Goal: Information Seeking & Learning: Learn about a topic

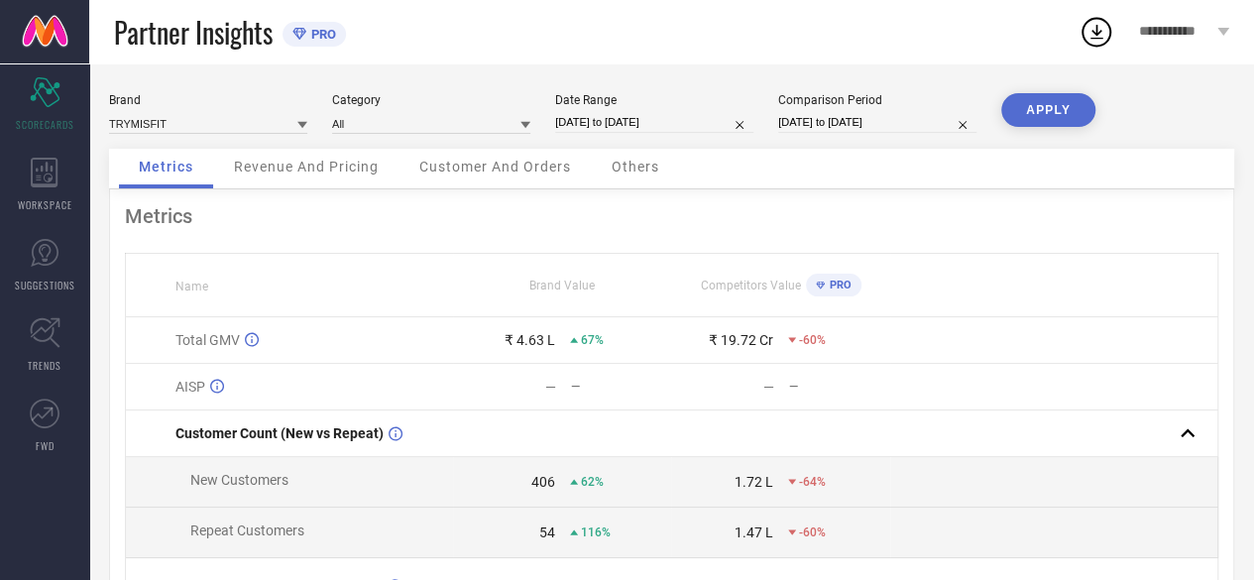
click at [607, 122] on input "[DATE] to [DATE]" at bounding box center [654, 122] width 198 height 21
select select "8"
select select "2025"
select select "9"
select select "2025"
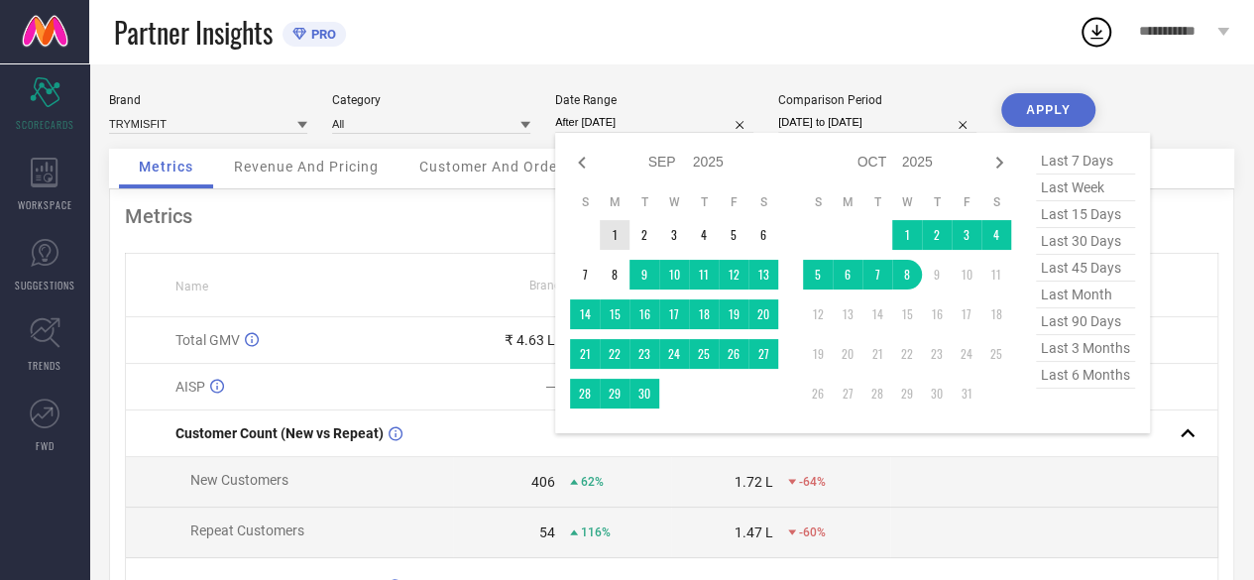
click at [615, 239] on td "1" at bounding box center [615, 235] width 30 height 30
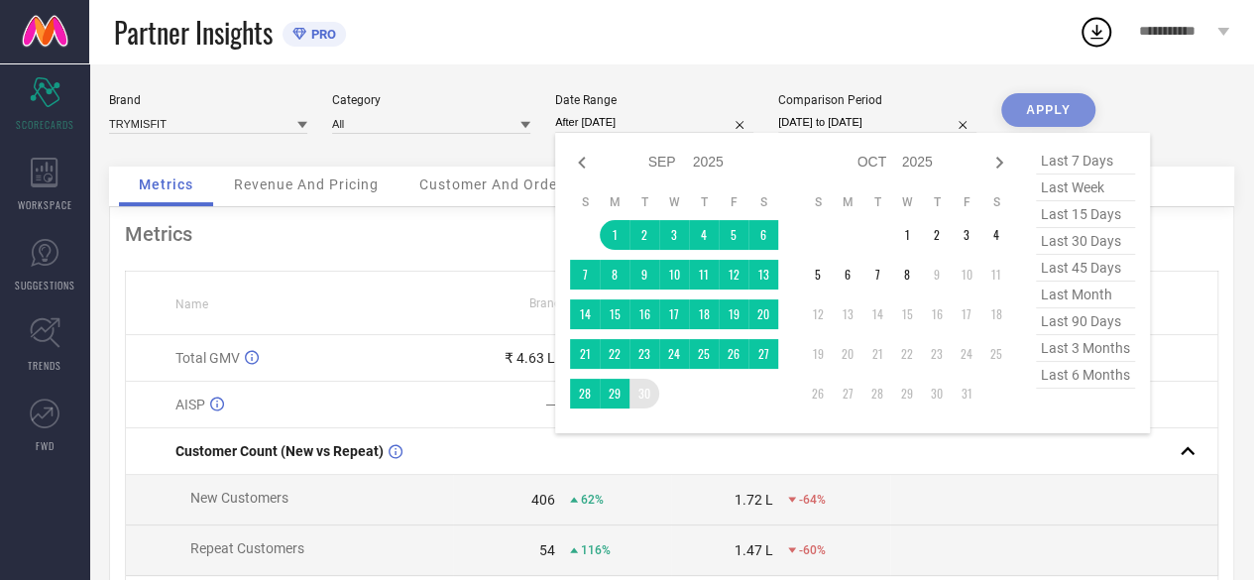
type input "[DATE] to [DATE]"
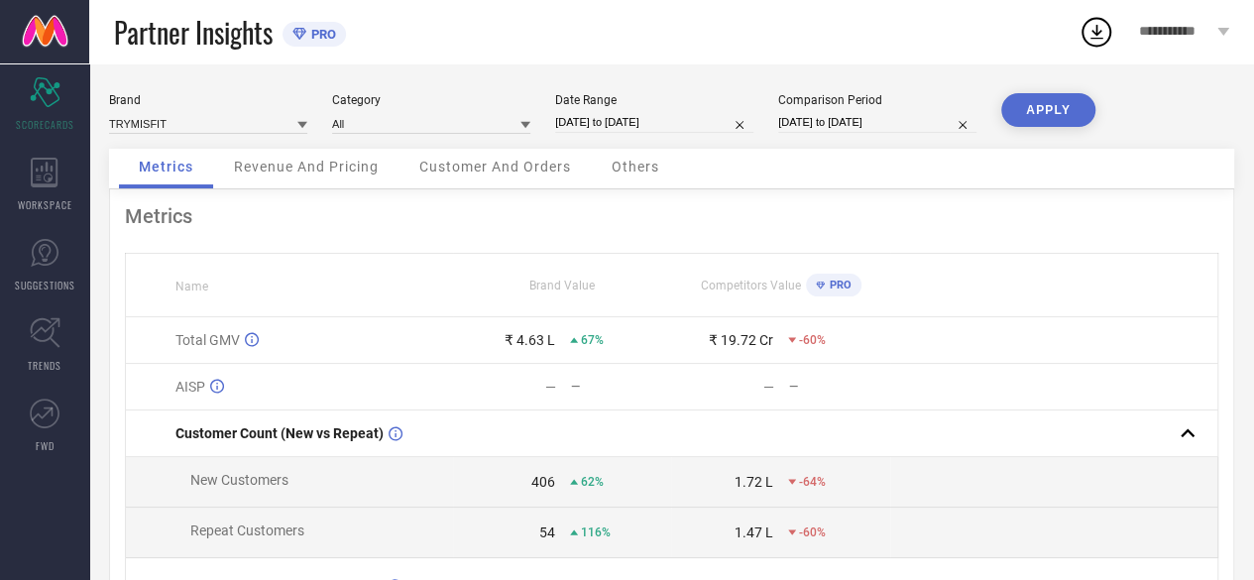
click at [823, 124] on input "[DATE] to [DATE]" at bounding box center [877, 122] width 198 height 21
select select "8"
select select "2024"
select select "9"
select select "2024"
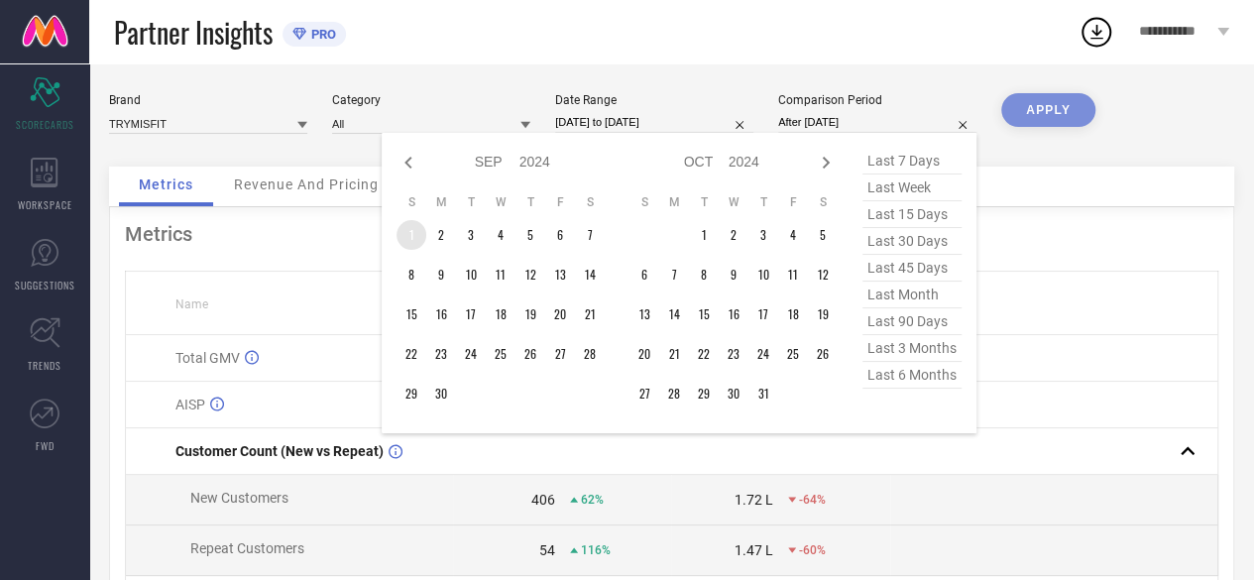
click at [414, 239] on td "1" at bounding box center [412, 235] width 30 height 30
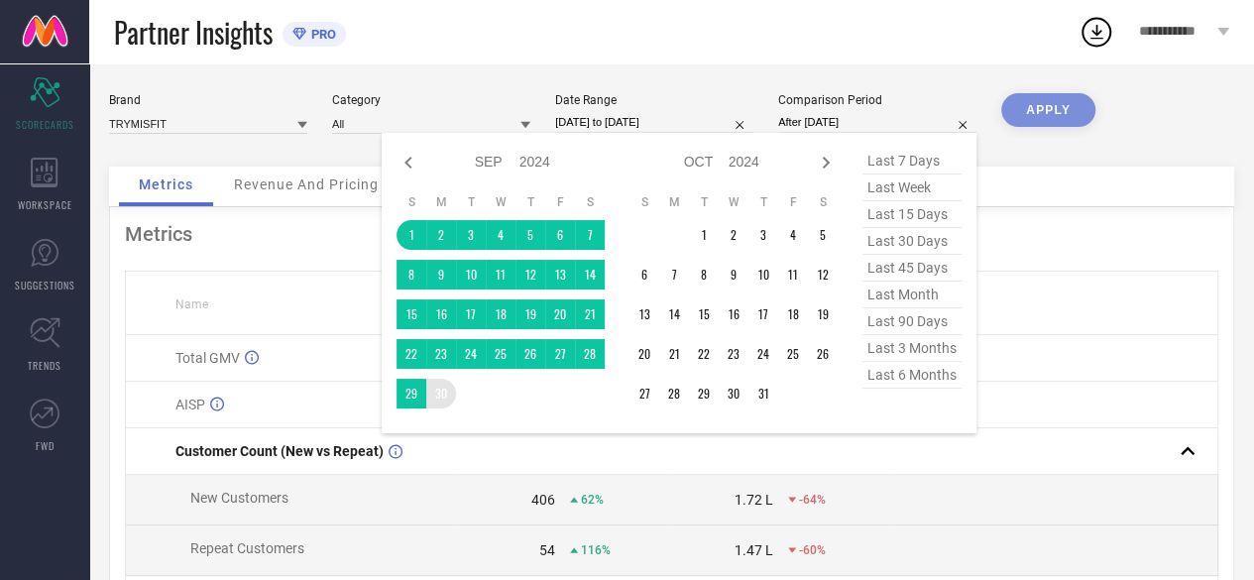
type input "[DATE] to [DATE]"
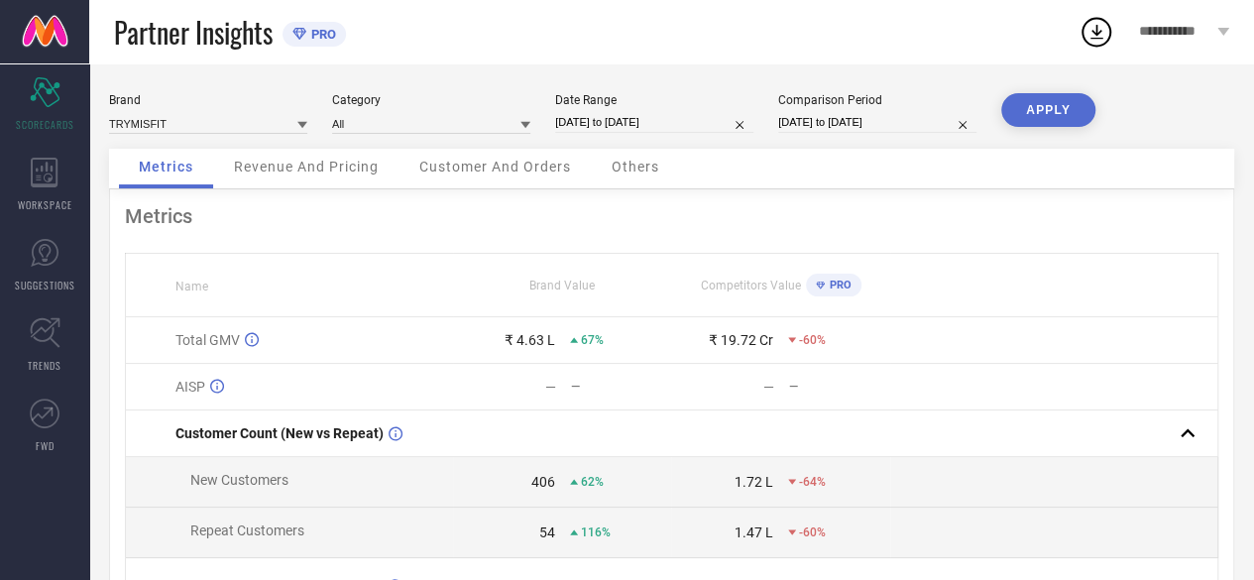
click at [1061, 110] on button "APPLY" at bounding box center [1048, 110] width 94 height 34
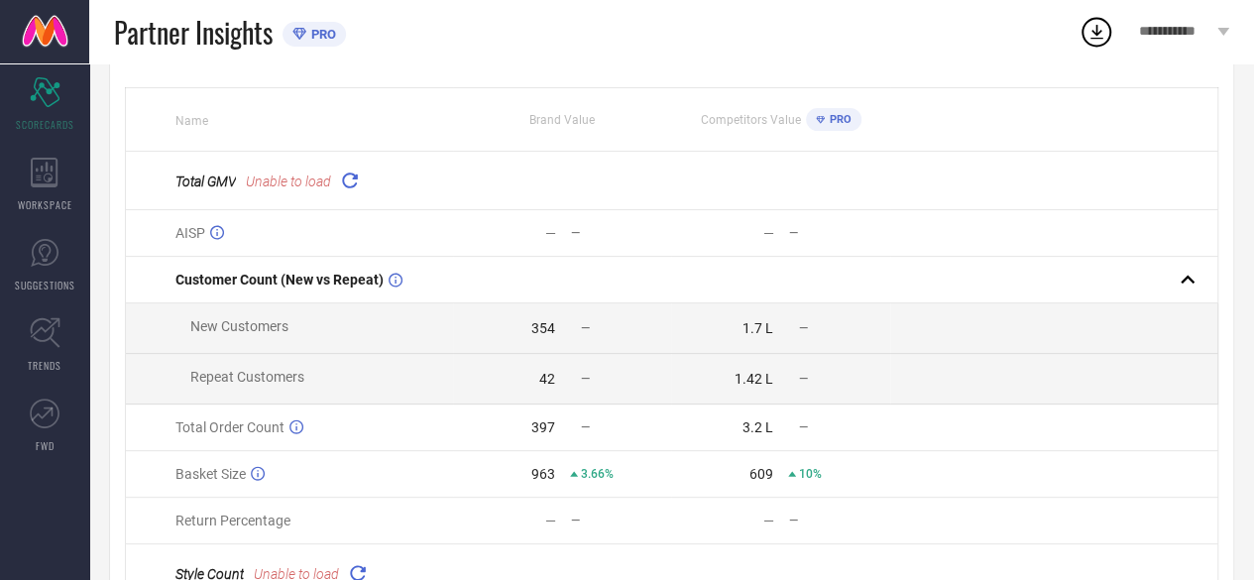
scroll to position [198, 0]
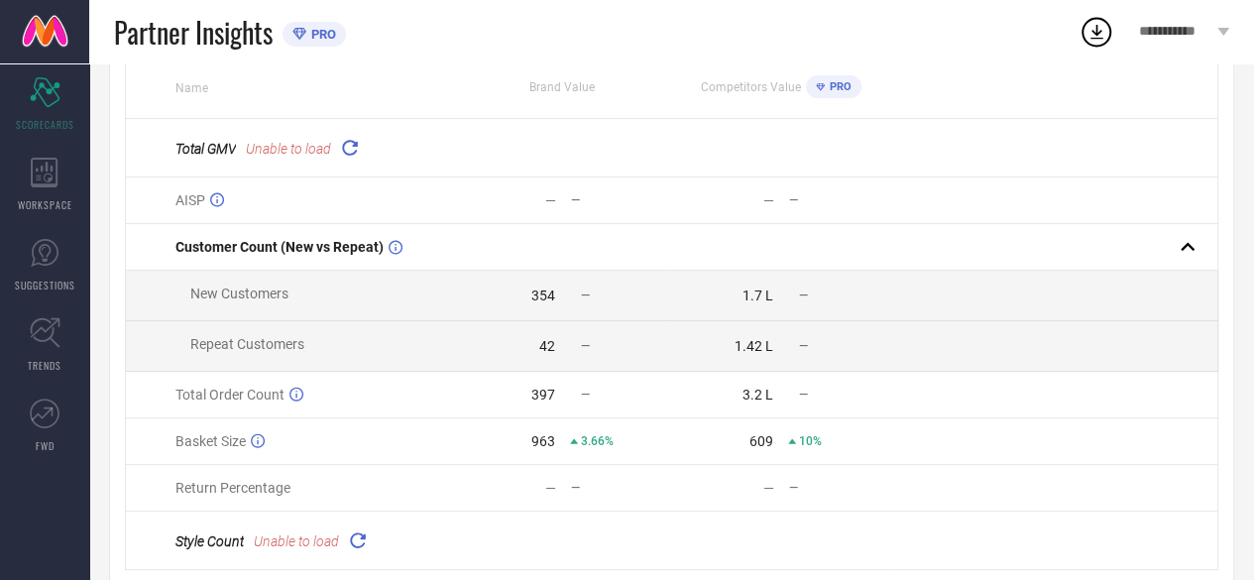
click at [540, 407] on td "397 —" at bounding box center [562, 395] width 218 height 47
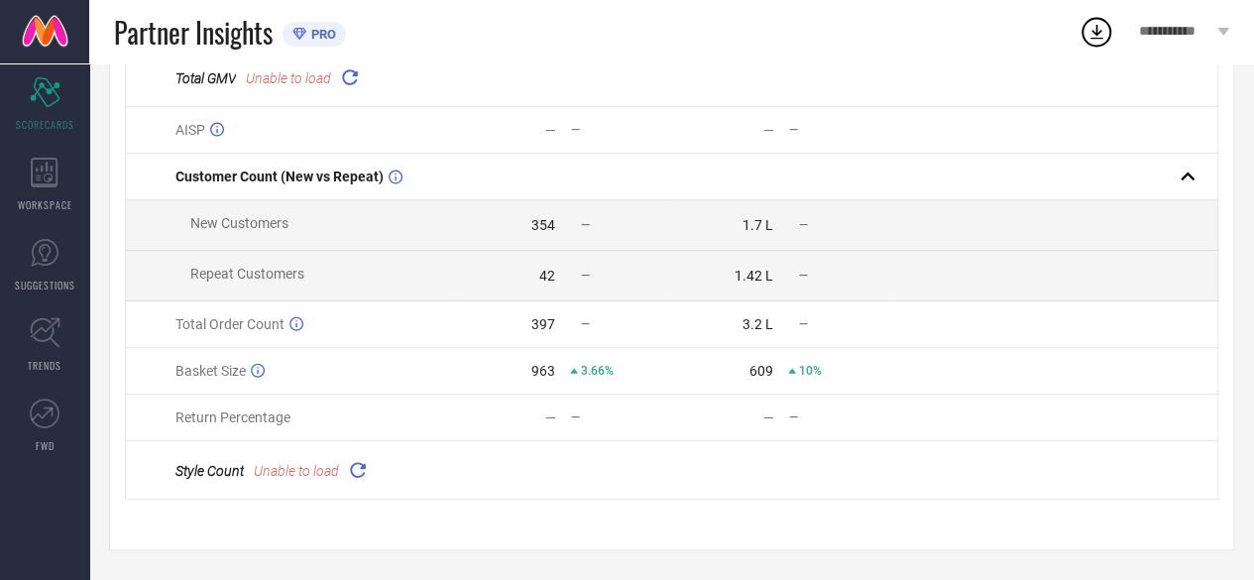
click at [359, 471] on icon at bounding box center [357, 469] width 23 height 23
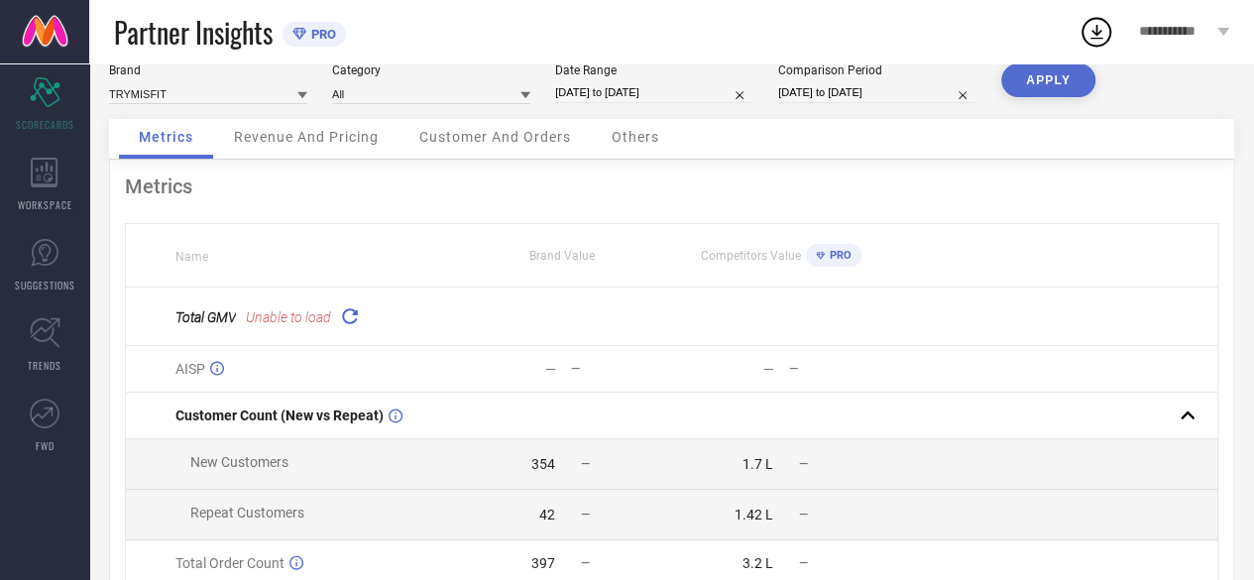
scroll to position [0, 0]
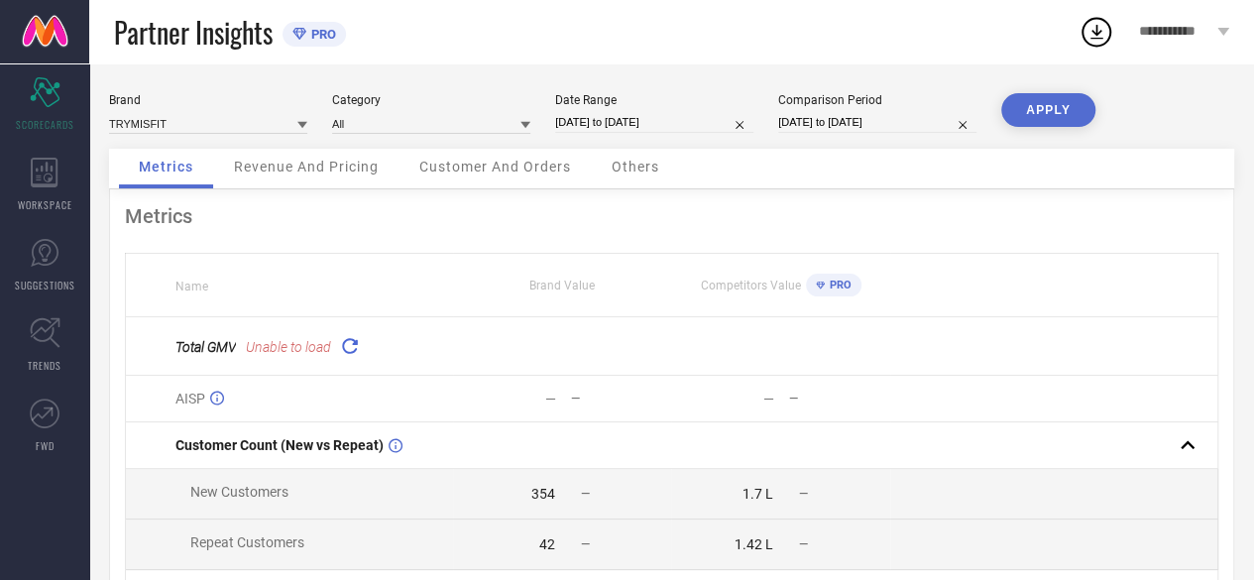
click at [523, 124] on icon at bounding box center [525, 125] width 10 height 7
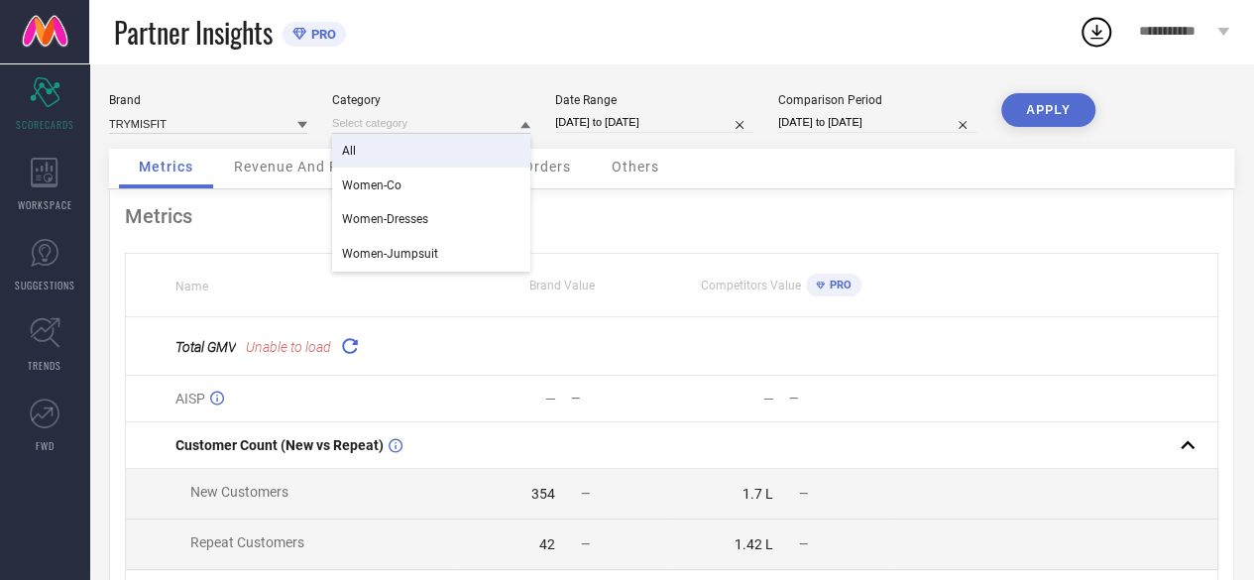
click at [442, 154] on div "All" at bounding box center [431, 151] width 198 height 34
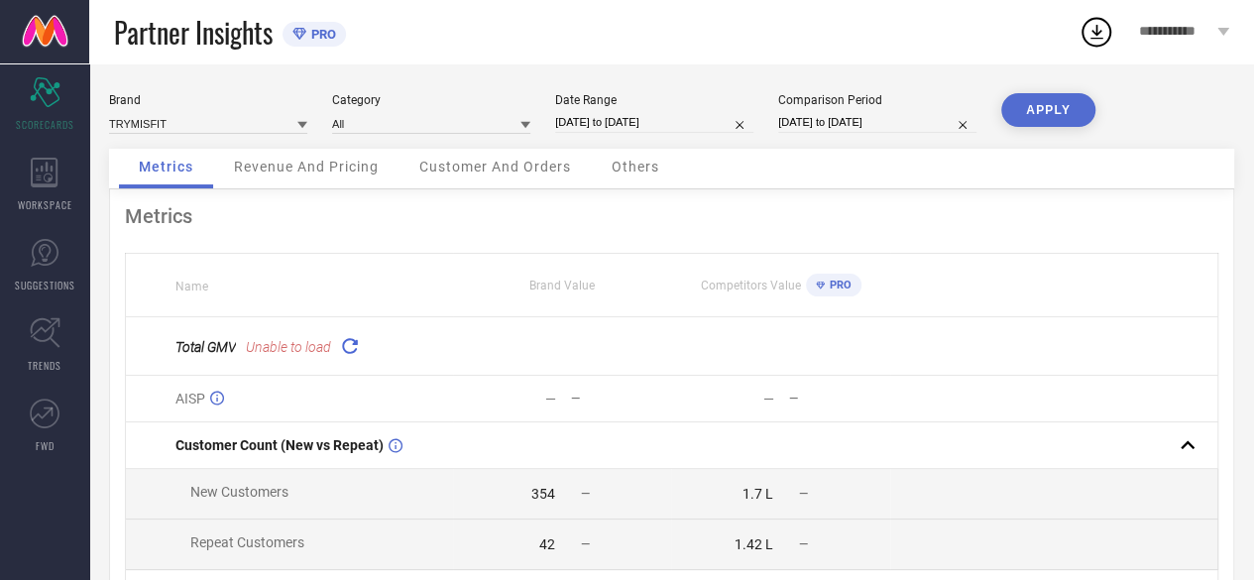
click at [284, 179] on div "Revenue And Pricing" at bounding box center [306, 169] width 184 height 40
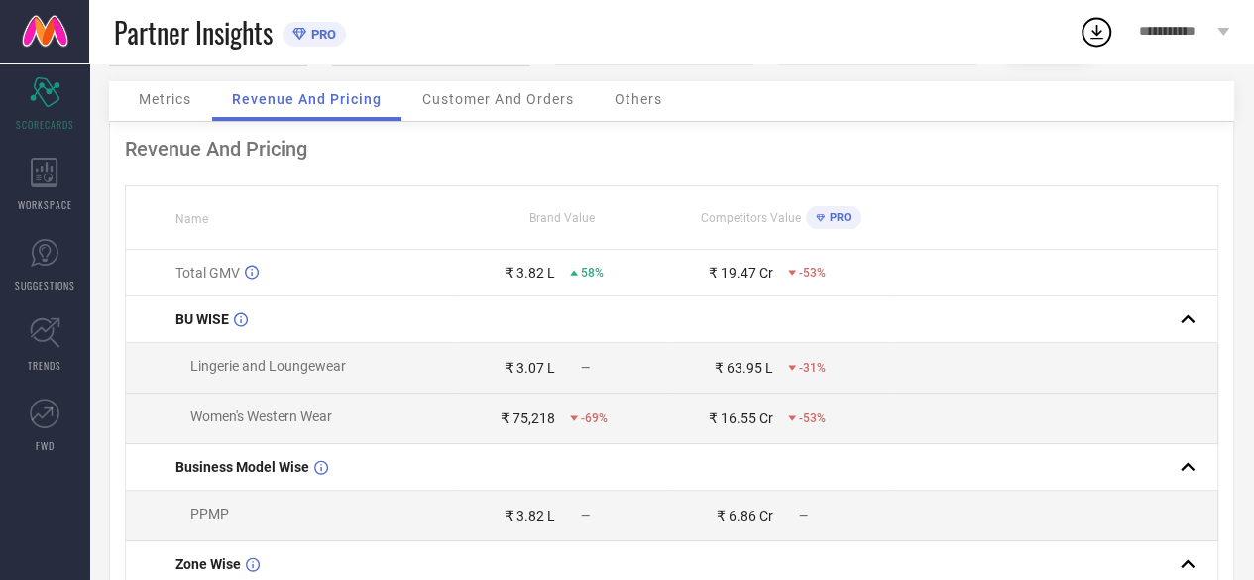
scroll to position [99, 0]
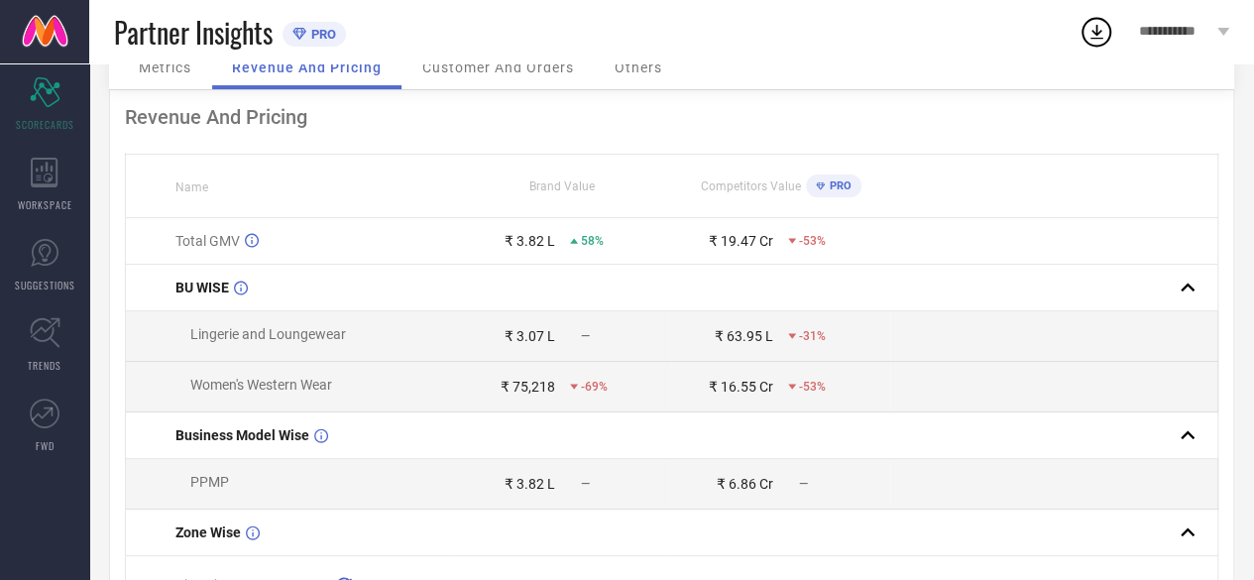
click at [515, 340] on div "₹ 3.07 L" at bounding box center [530, 336] width 51 height 16
click at [142, 376] on td "Women's Western Wear" at bounding box center [290, 387] width 328 height 51
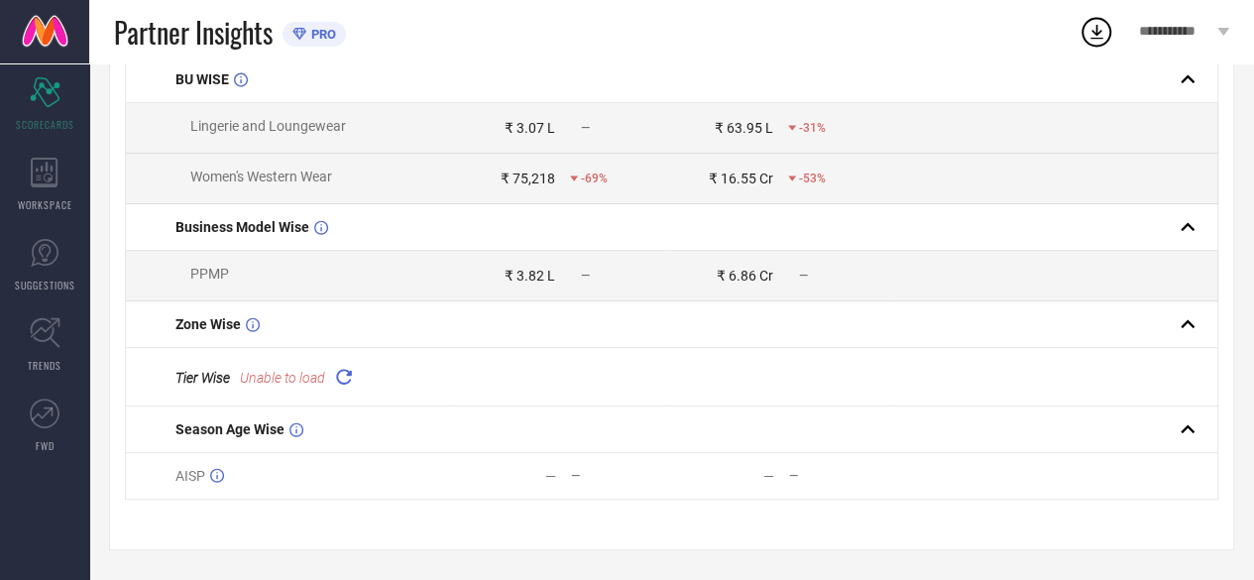
scroll to position [311, 0]
click at [347, 376] on icon at bounding box center [343, 376] width 23 height 23
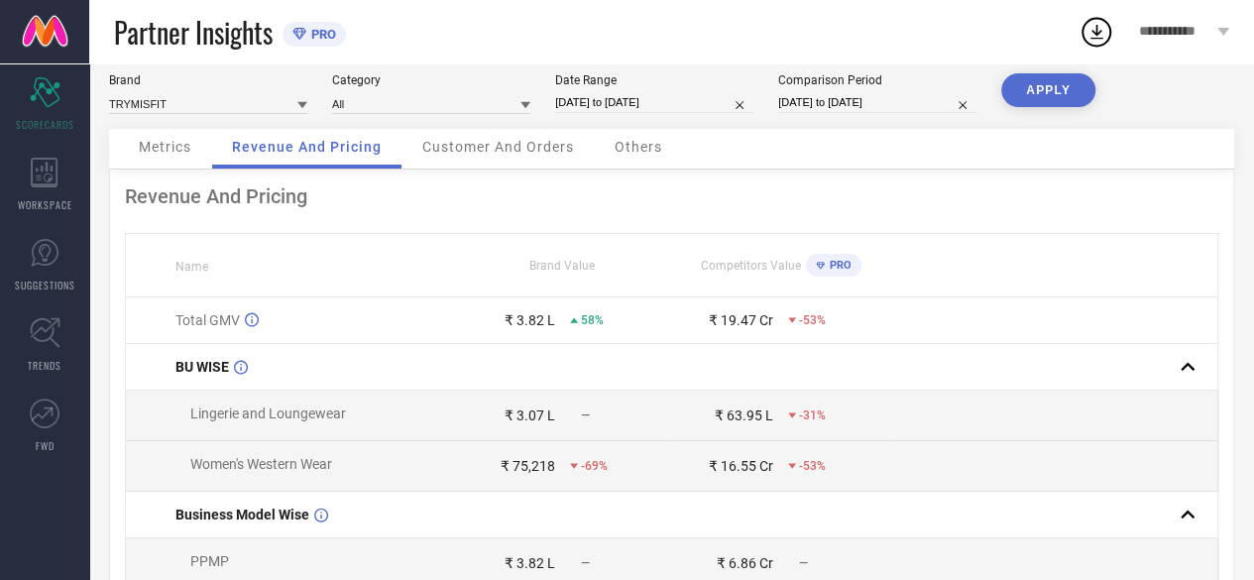
scroll to position [0, 0]
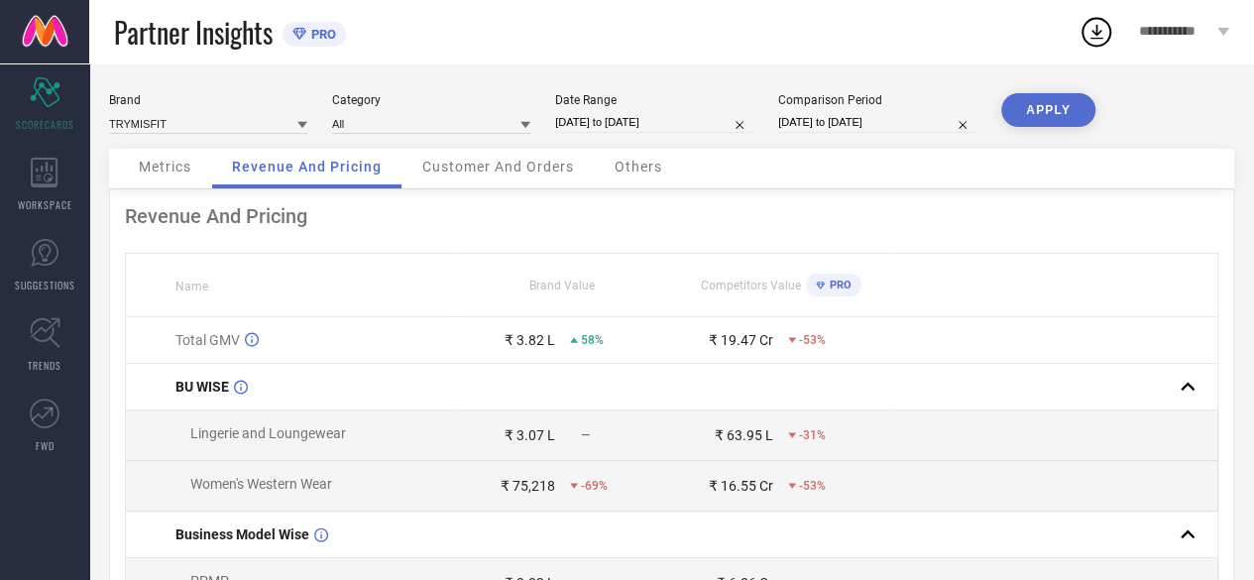
click at [819, 286] on icon at bounding box center [820, 286] width 9 height 10
click at [454, 162] on span "Customer And Orders" at bounding box center [498, 167] width 152 height 16
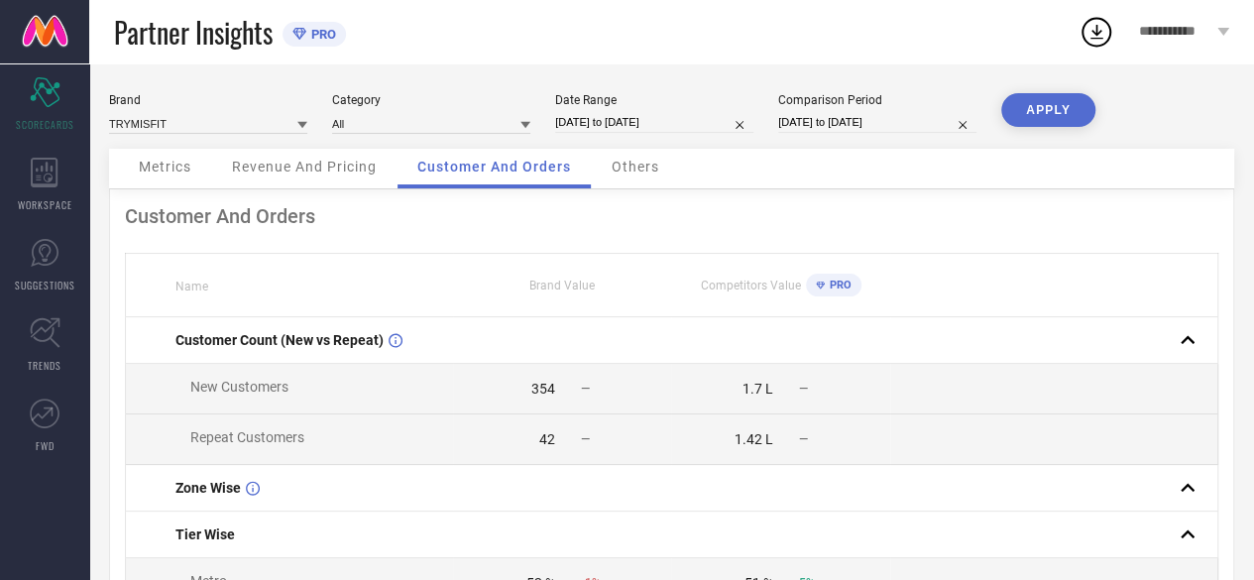
click at [1188, 27] on span "**********" at bounding box center [1175, 32] width 73 height 17
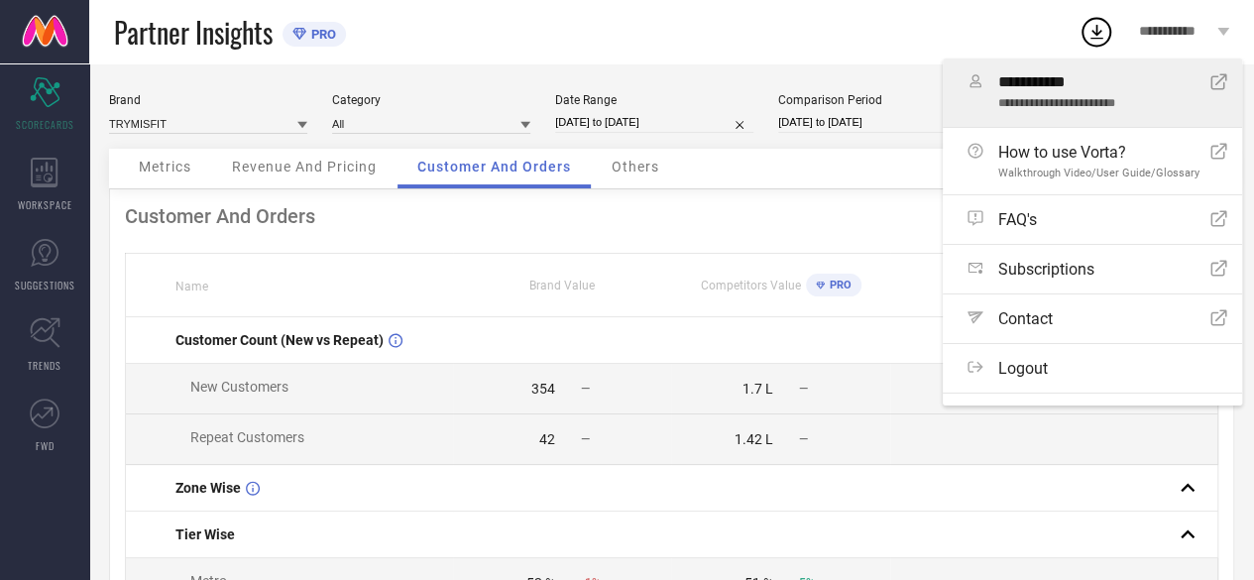
click at [1210, 77] on icon "Open Icon" at bounding box center [1218, 81] width 17 height 17
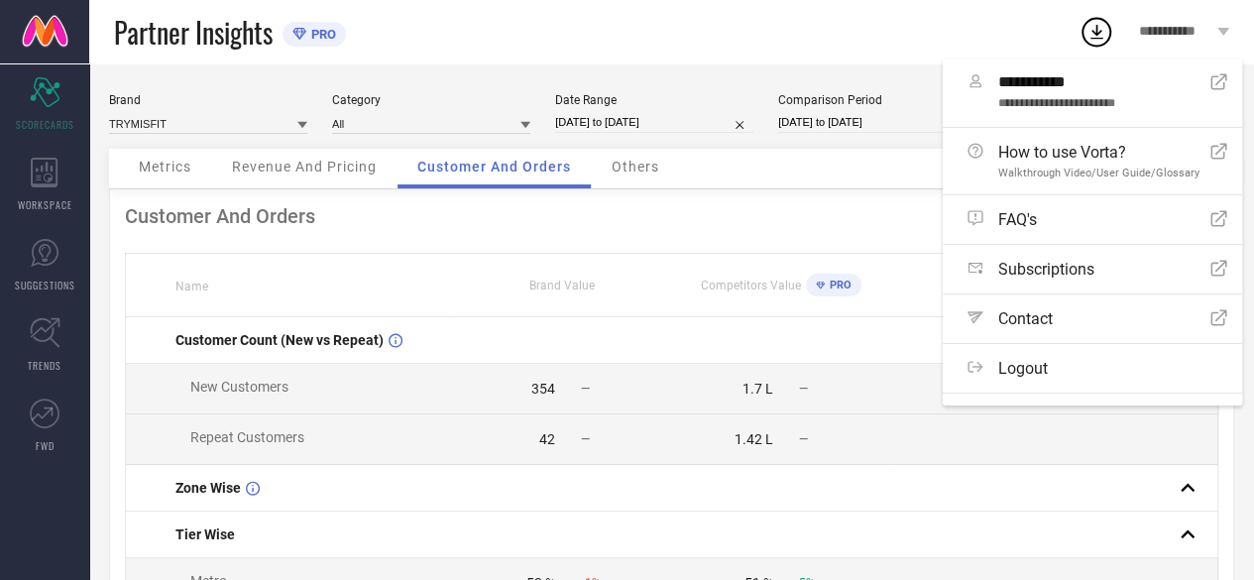
click at [731, 177] on div "Metrics Revenue And Pricing Customer And Orders Others" at bounding box center [671, 169] width 1125 height 41
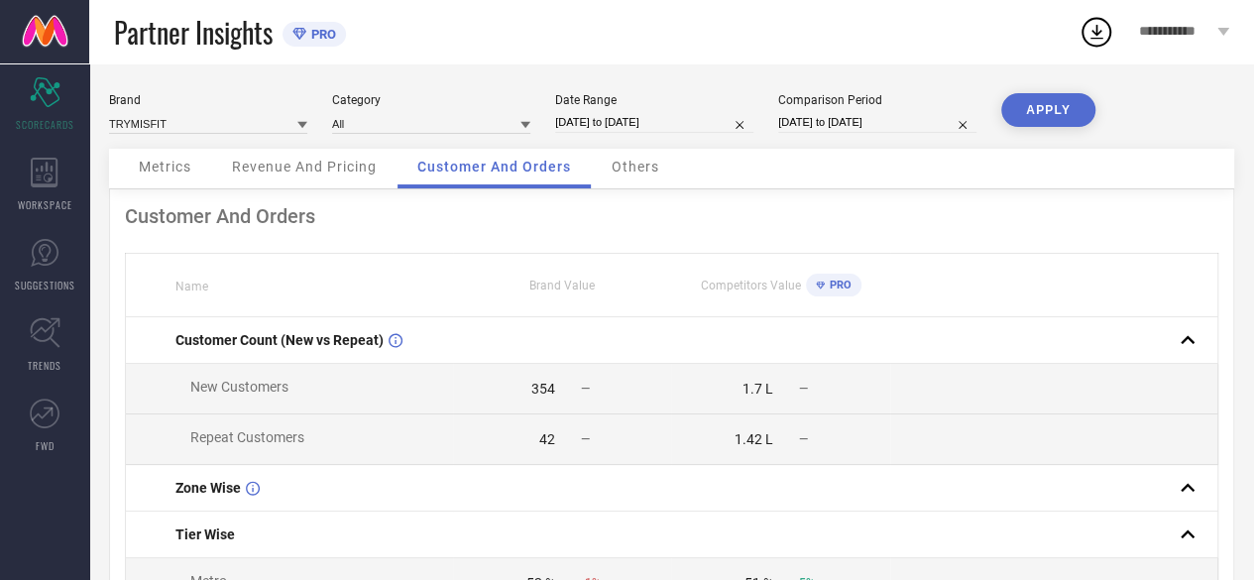
scroll to position [99, 0]
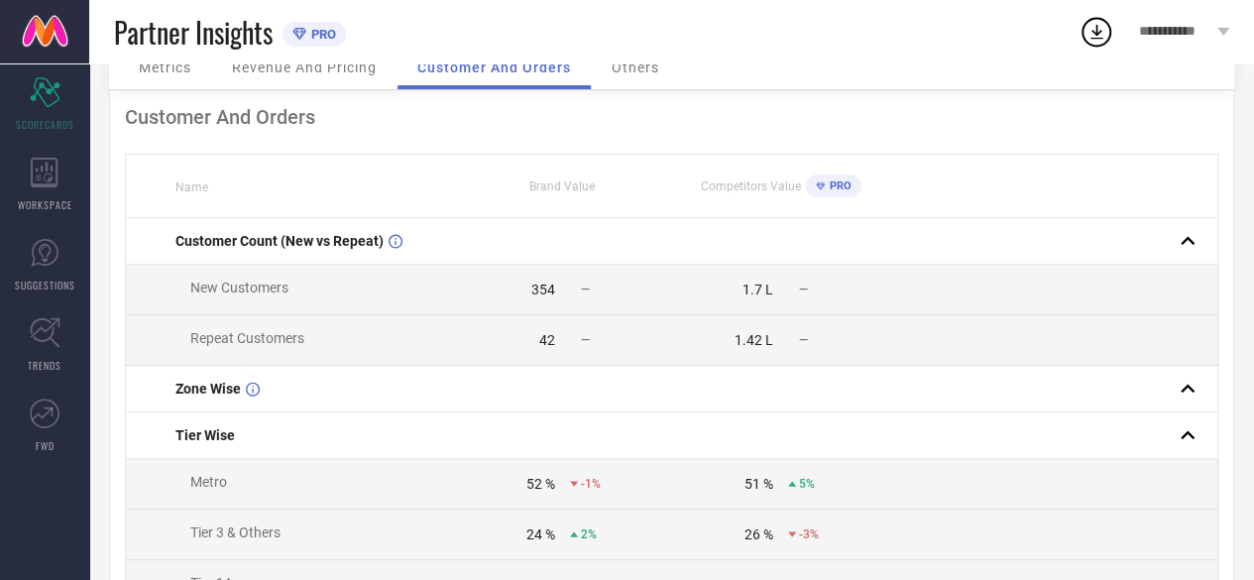
click at [295, 64] on span "Revenue And Pricing" at bounding box center [304, 67] width 145 height 16
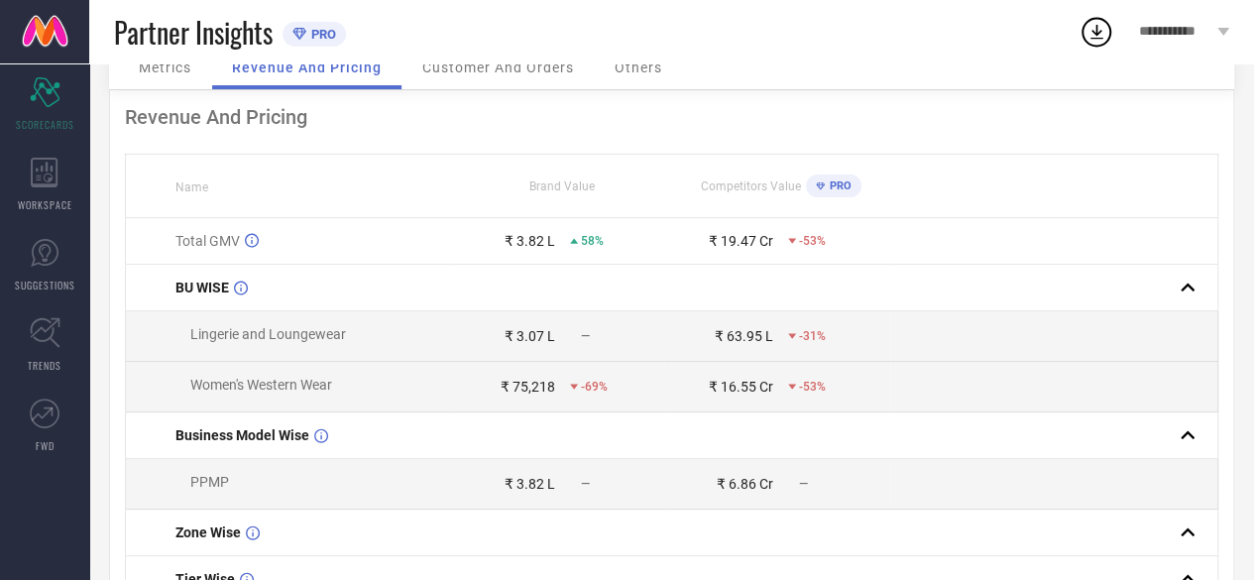
click at [168, 68] on span "Metrics" at bounding box center [165, 67] width 53 height 16
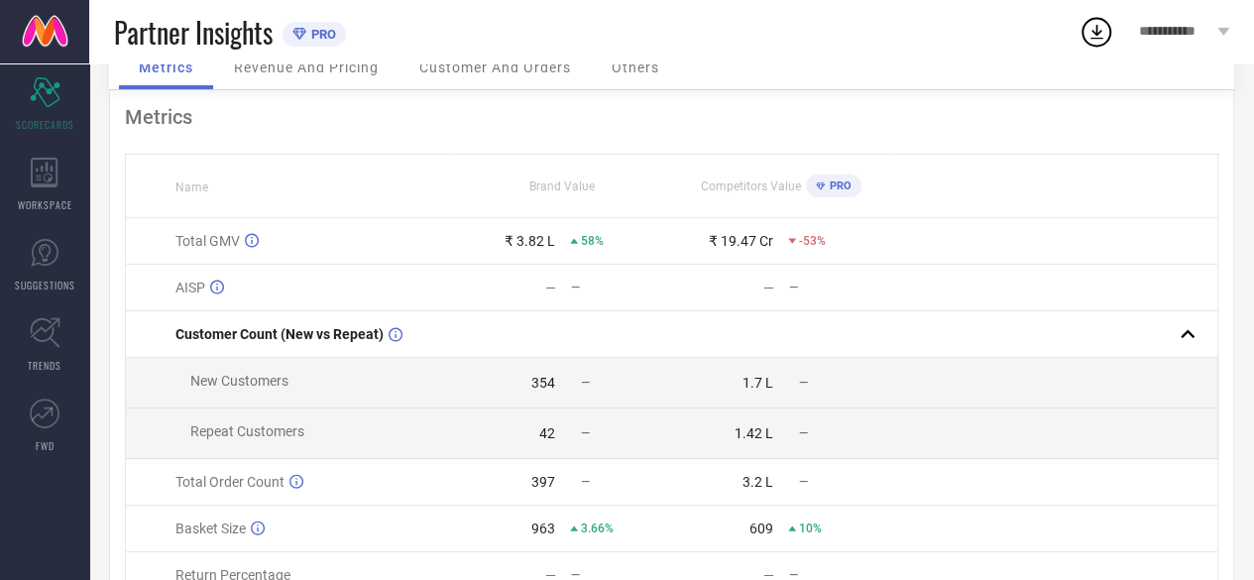
click at [508, 66] on span "Customer And Orders" at bounding box center [495, 67] width 152 height 16
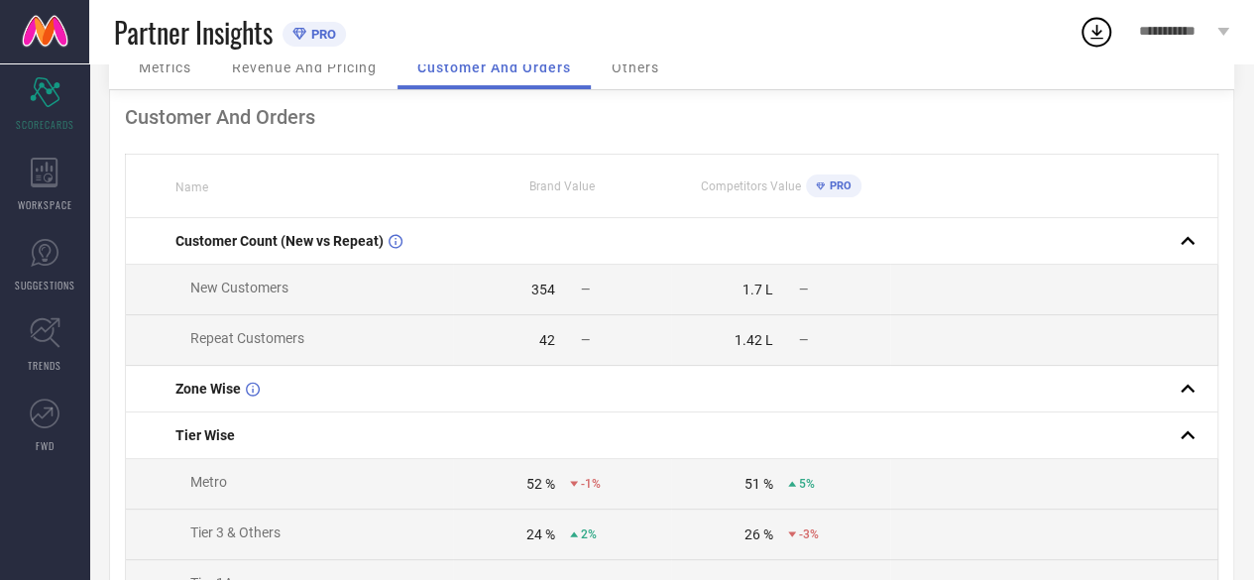
click at [327, 61] on div "Partner Insights PRO" at bounding box center [596, 31] width 965 height 63
click at [314, 68] on span "Revenue And Pricing" at bounding box center [304, 67] width 145 height 16
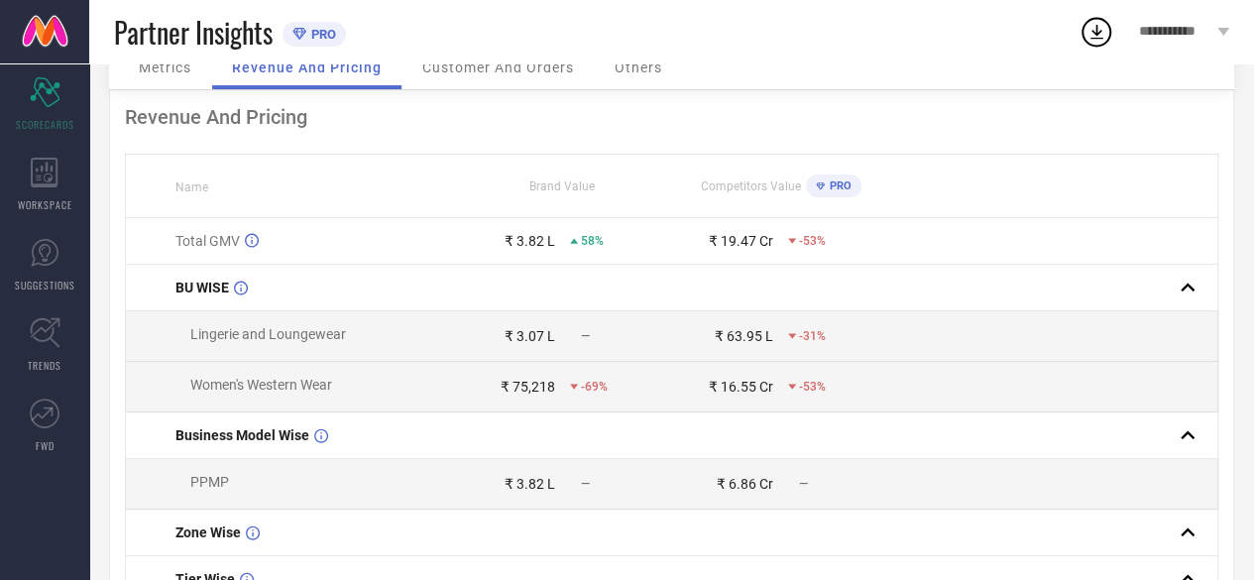
click at [164, 69] on span "Metrics" at bounding box center [165, 67] width 53 height 16
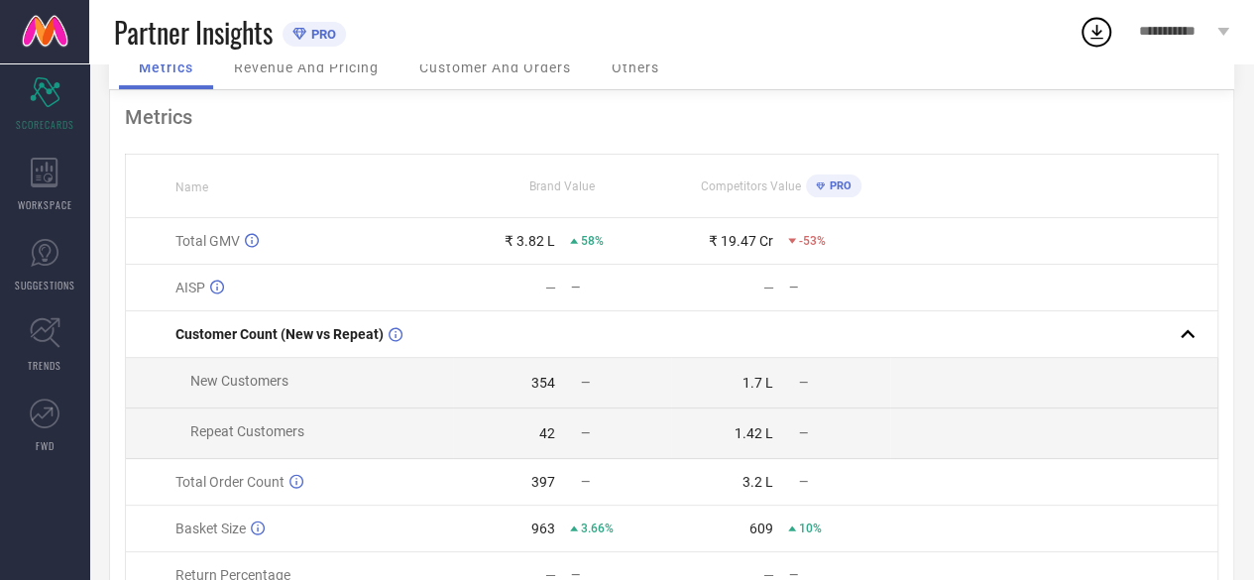
click at [1095, 27] on icon at bounding box center [1096, 32] width 13 height 15
click at [730, 70] on div "Metrics Revenue And Pricing Customer And Orders Others" at bounding box center [671, 70] width 1125 height 41
click at [475, 64] on span "Customer And Orders" at bounding box center [495, 67] width 152 height 16
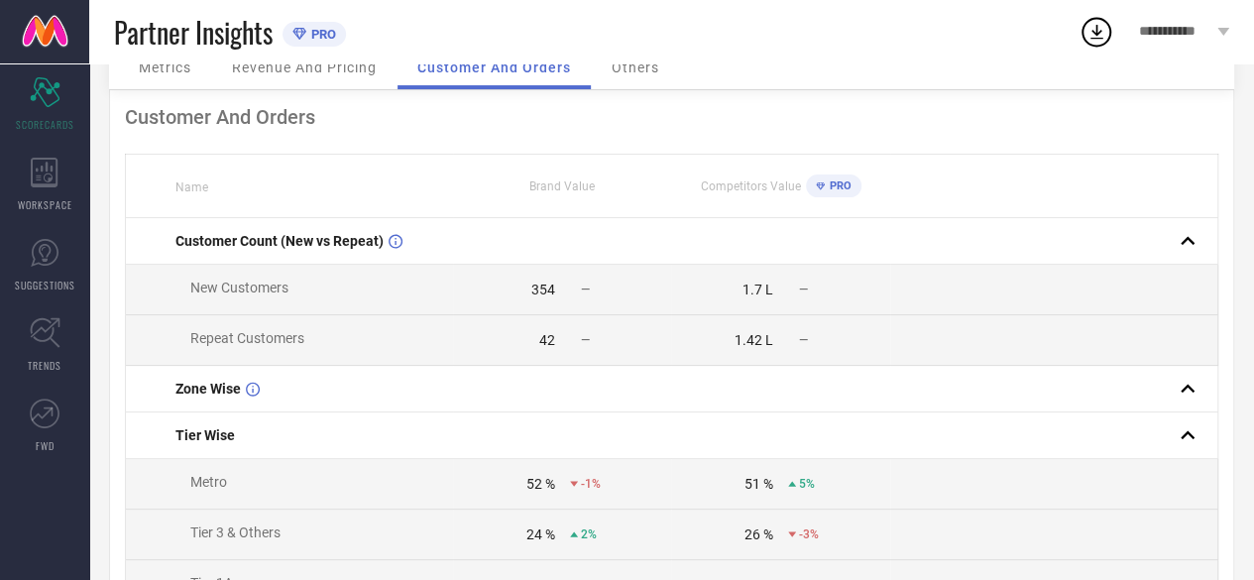
click at [151, 63] on span "Metrics" at bounding box center [165, 67] width 53 height 16
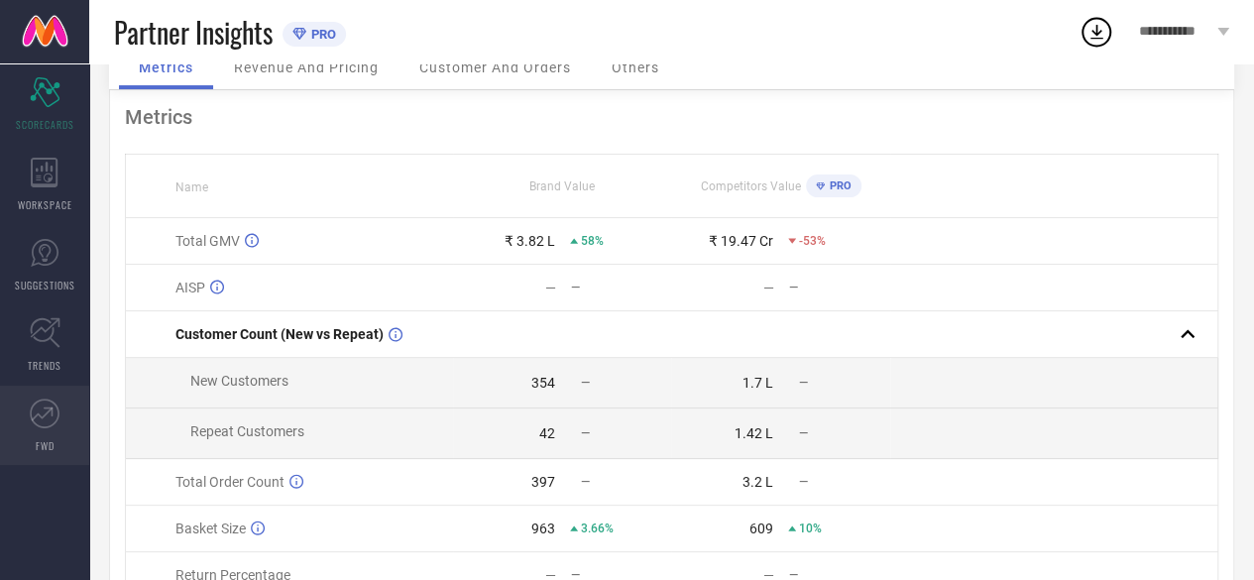
click at [46, 419] on icon at bounding box center [45, 414] width 30 height 30
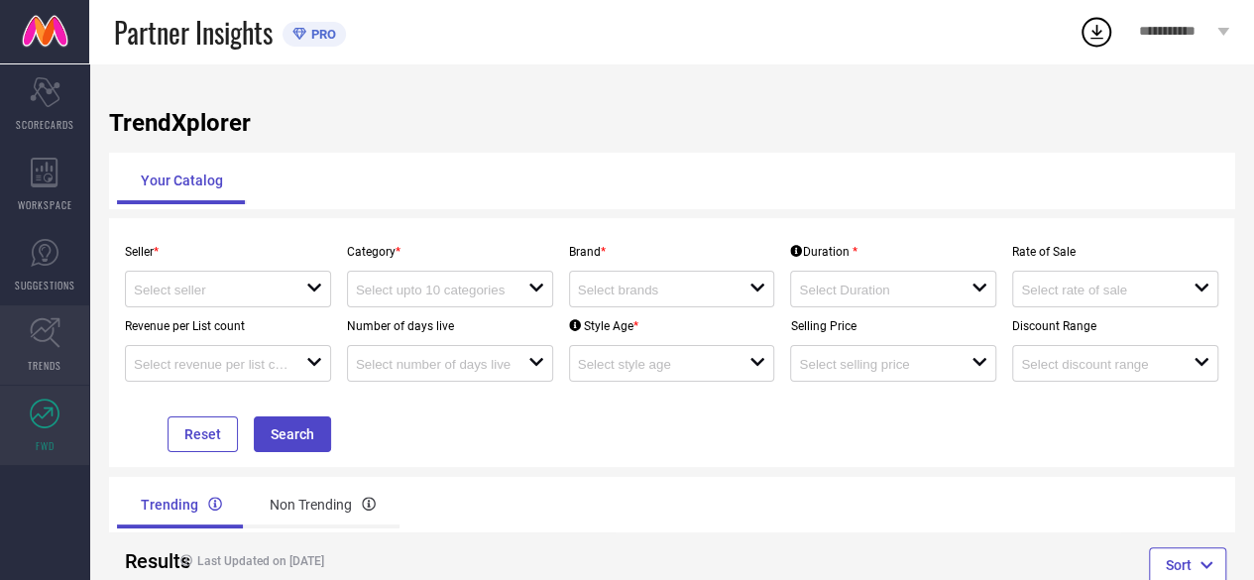
click at [39, 328] on icon at bounding box center [45, 333] width 30 height 30
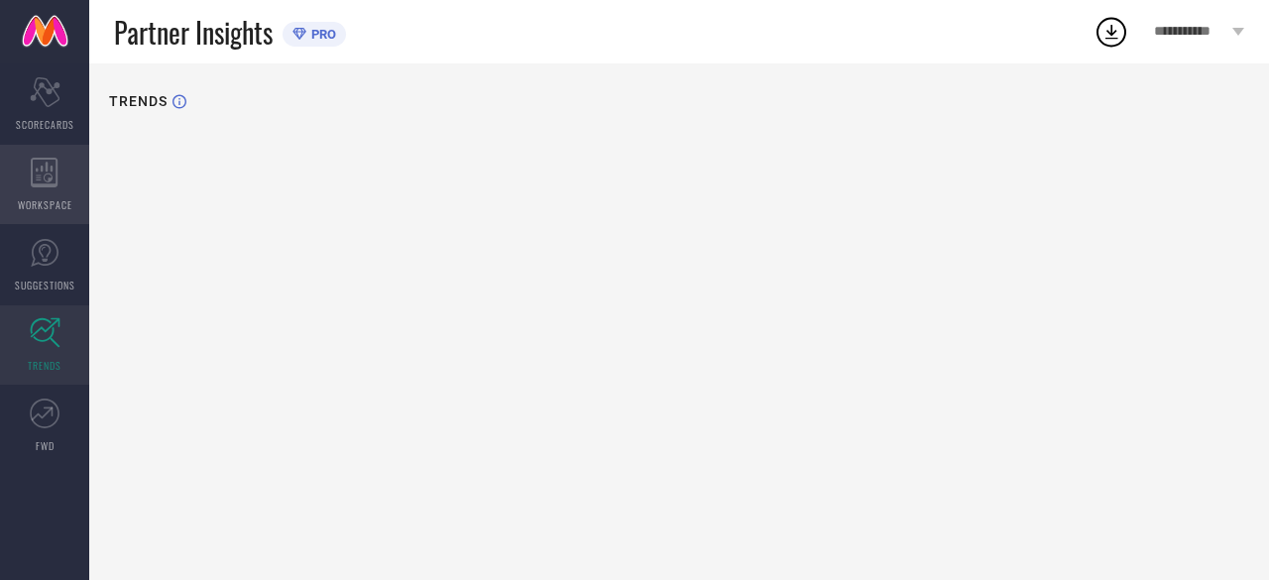
click at [44, 166] on icon at bounding box center [45, 173] width 28 height 30
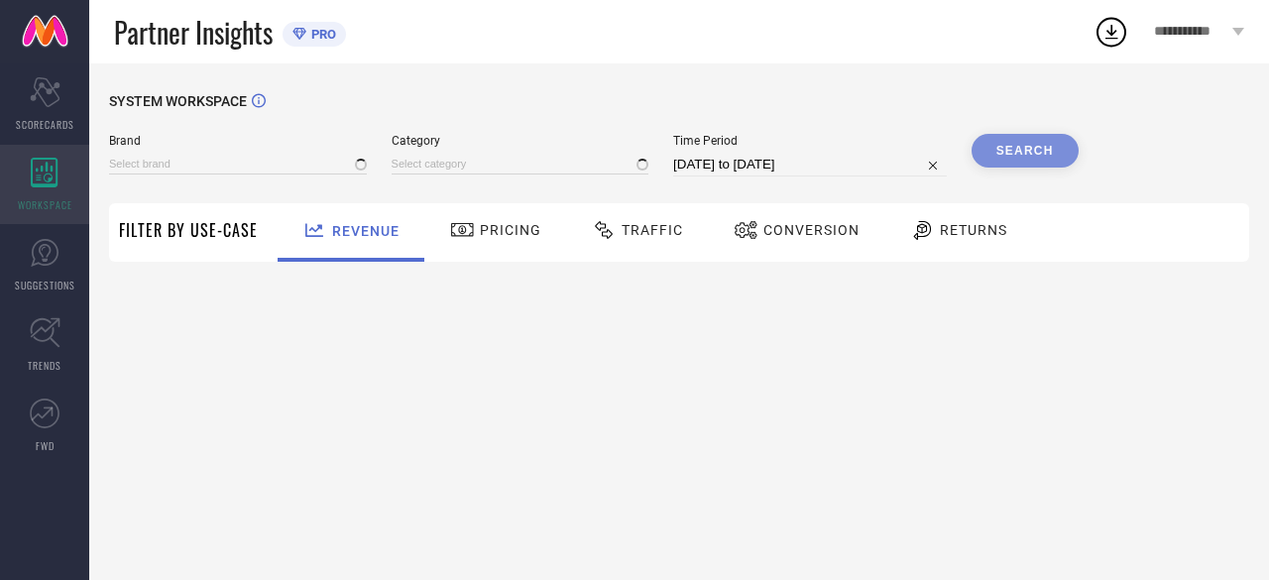
type input "TRYMISFIT"
type input "All"
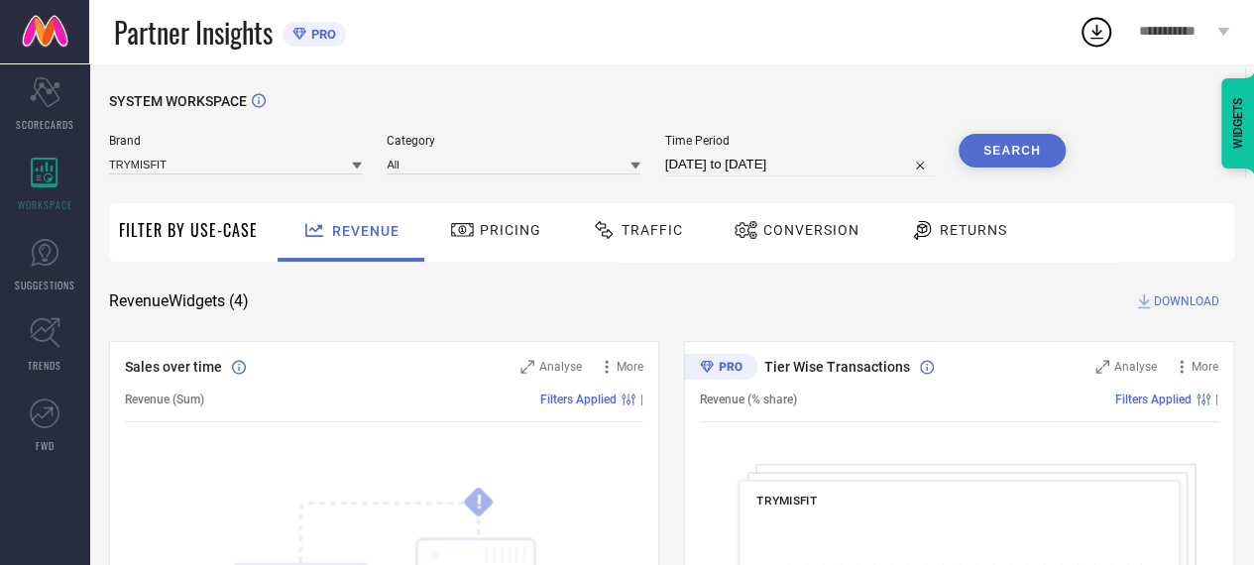
click at [752, 167] on input "[DATE] to [DATE]" at bounding box center [799, 165] width 269 height 24
select select "8"
select select "2025"
select select "9"
select select "2025"
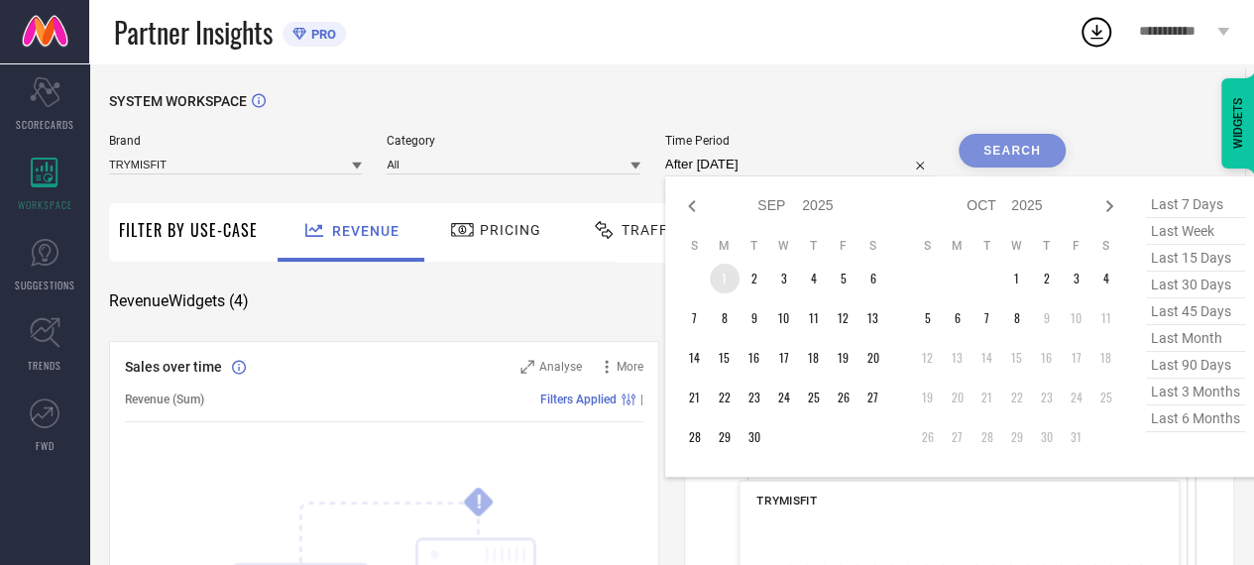
click at [727, 282] on td "1" at bounding box center [725, 279] width 30 height 30
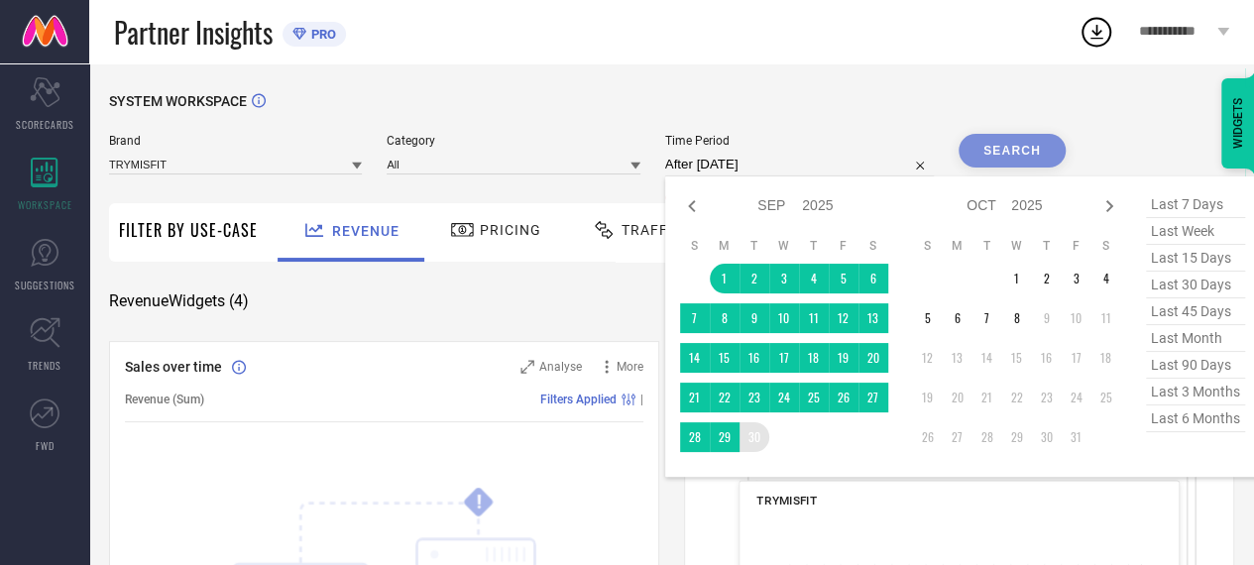
type input "[DATE] to [DATE]"
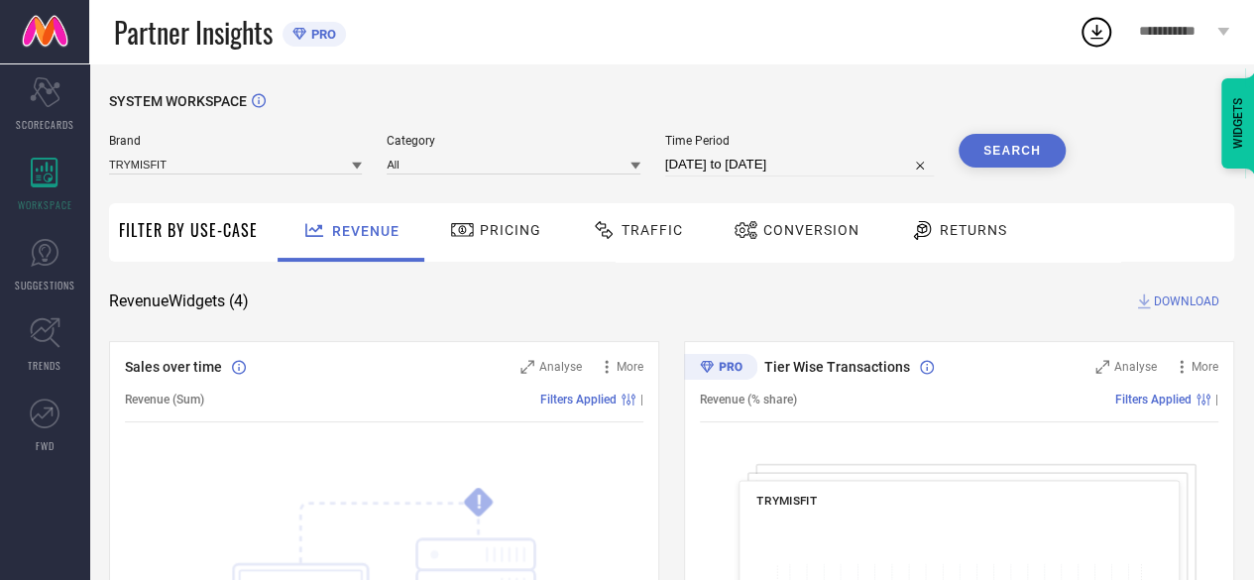
click at [977, 155] on button "Search" at bounding box center [1012, 151] width 107 height 34
click at [488, 221] on div "Pricing" at bounding box center [495, 230] width 101 height 34
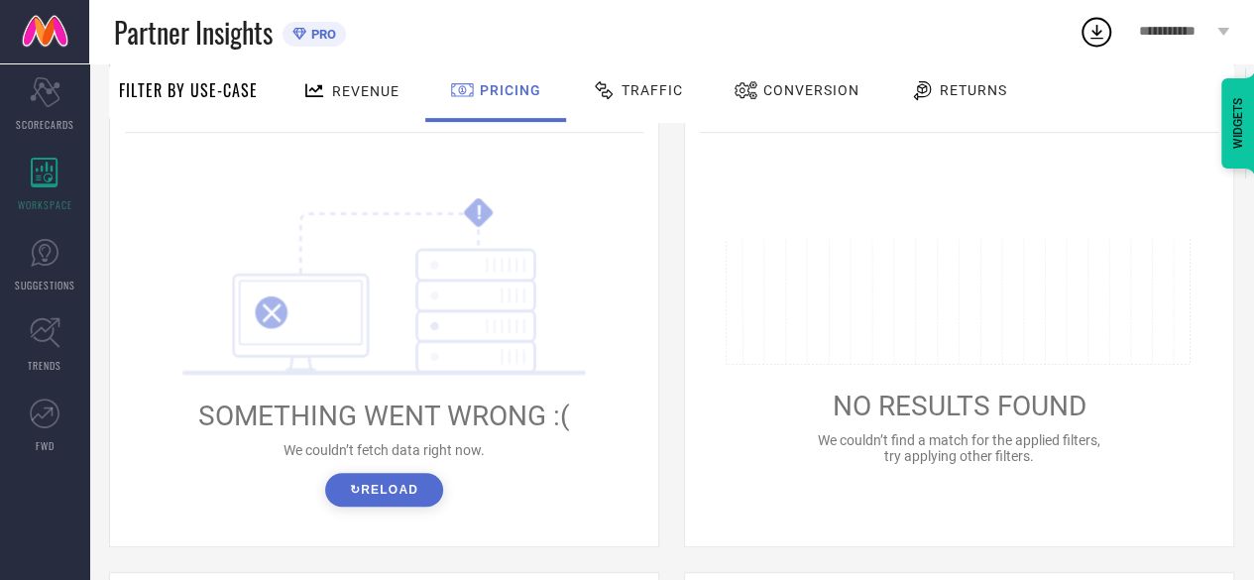
scroll to position [297, 0]
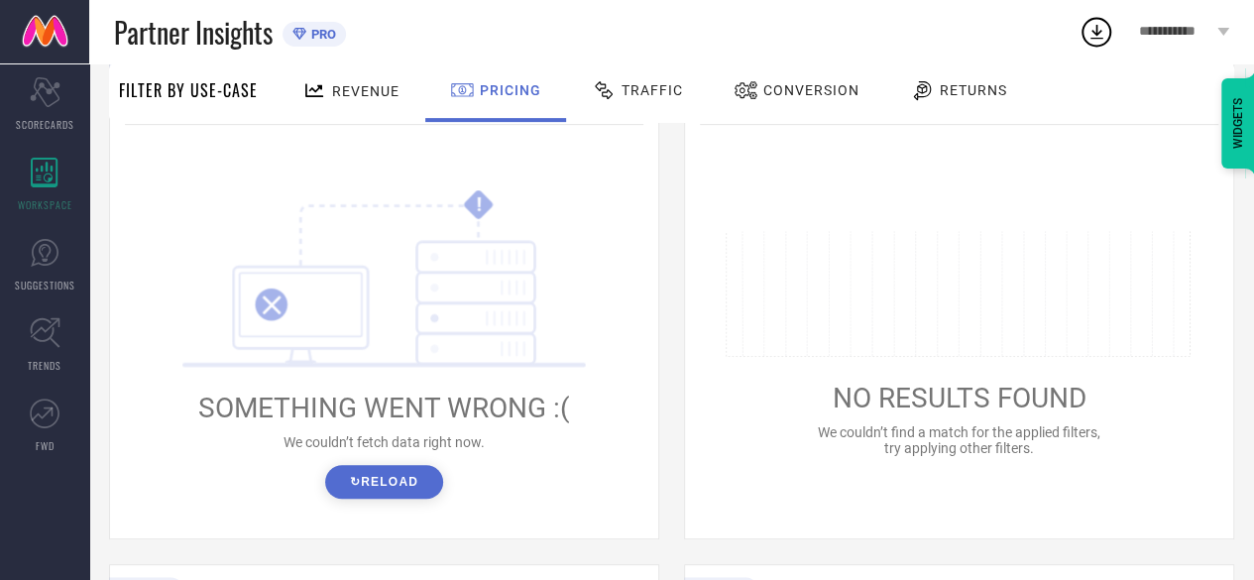
click at [402, 480] on button "↻ Reload" at bounding box center [384, 482] width 118 height 34
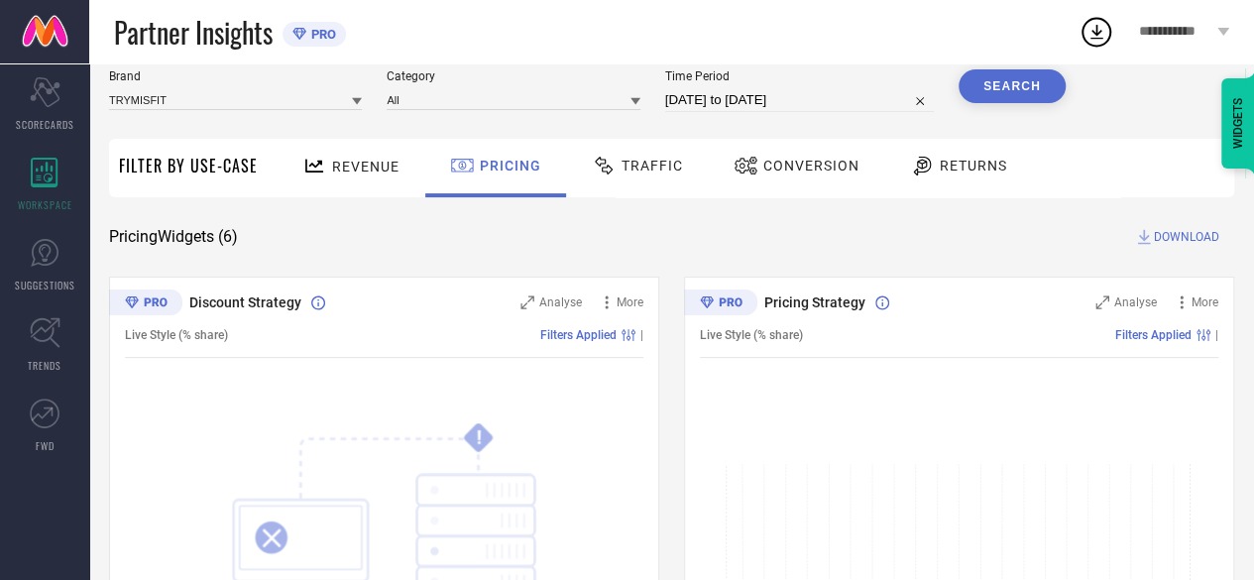
scroll to position [0, 0]
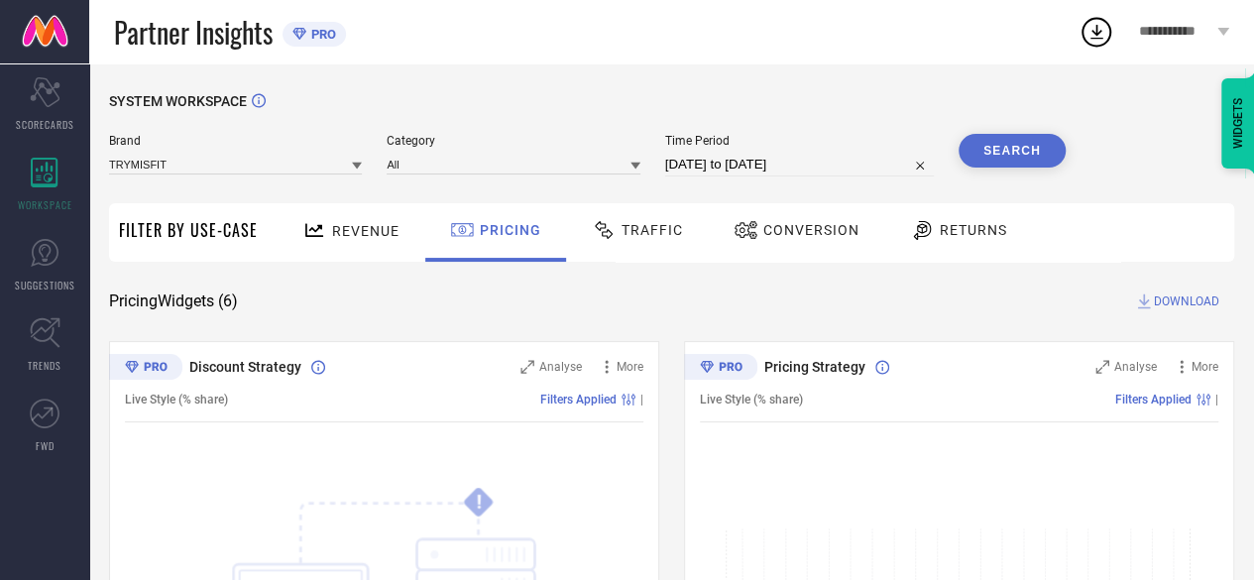
click at [369, 228] on span "Revenue" at bounding box center [365, 231] width 67 height 16
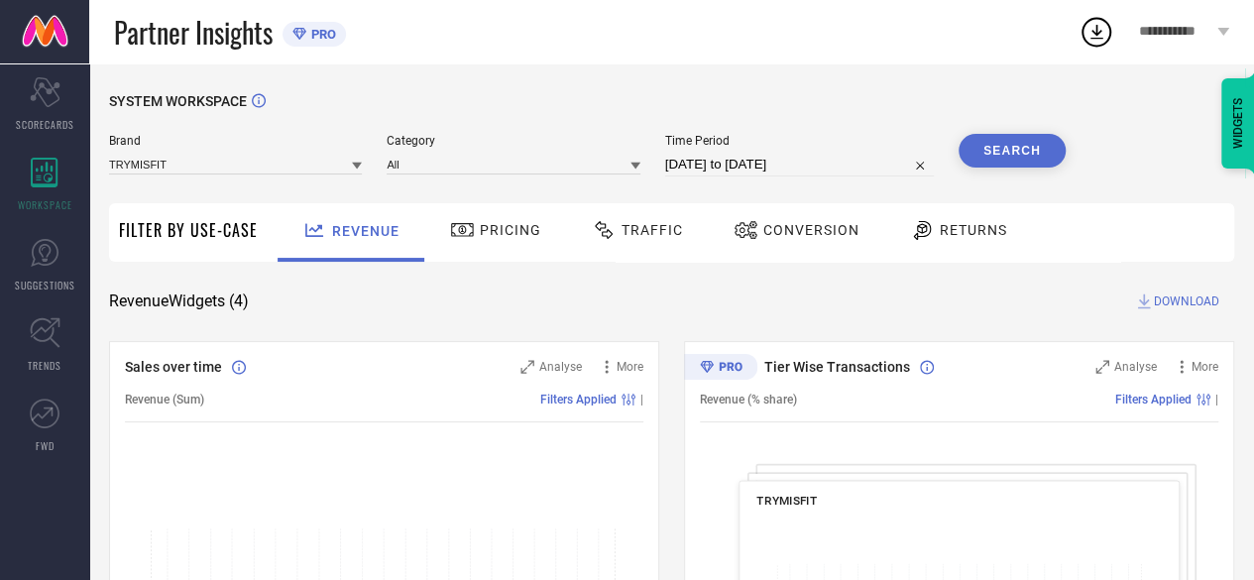
click at [912, 221] on icon at bounding box center [922, 230] width 25 height 24
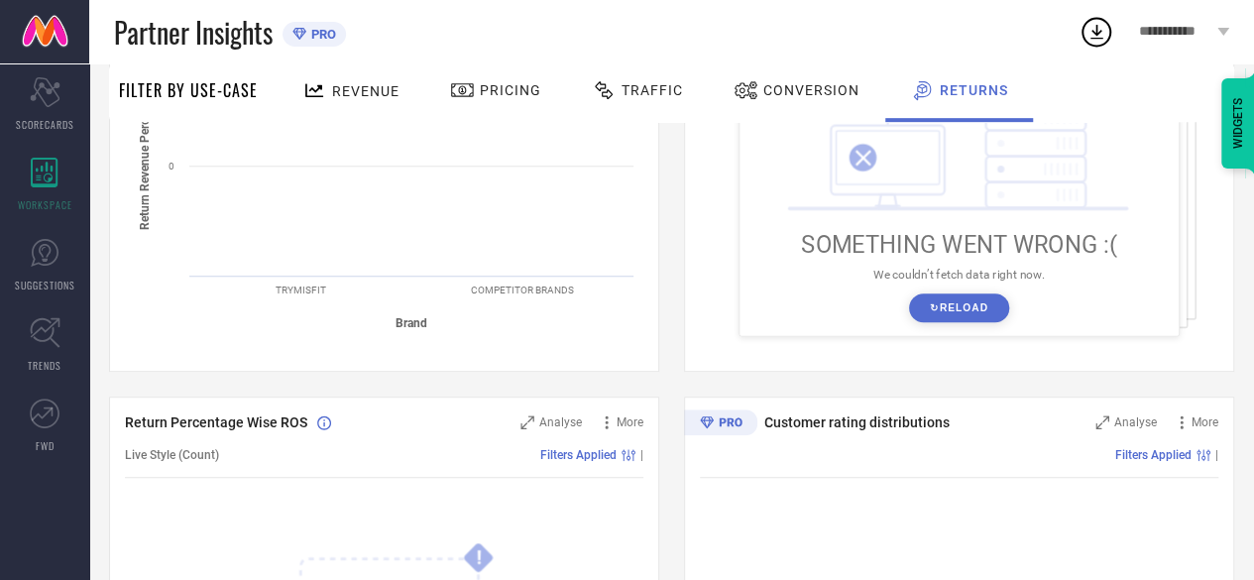
scroll to position [496, 0]
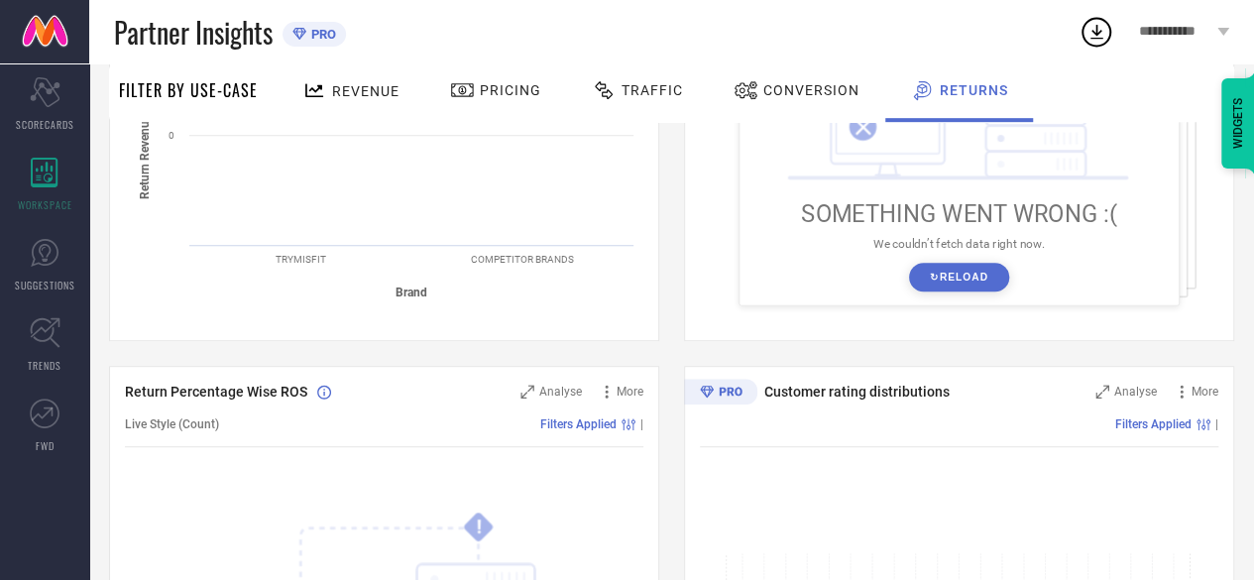
click at [970, 279] on button "↻ Reload" at bounding box center [959, 277] width 100 height 29
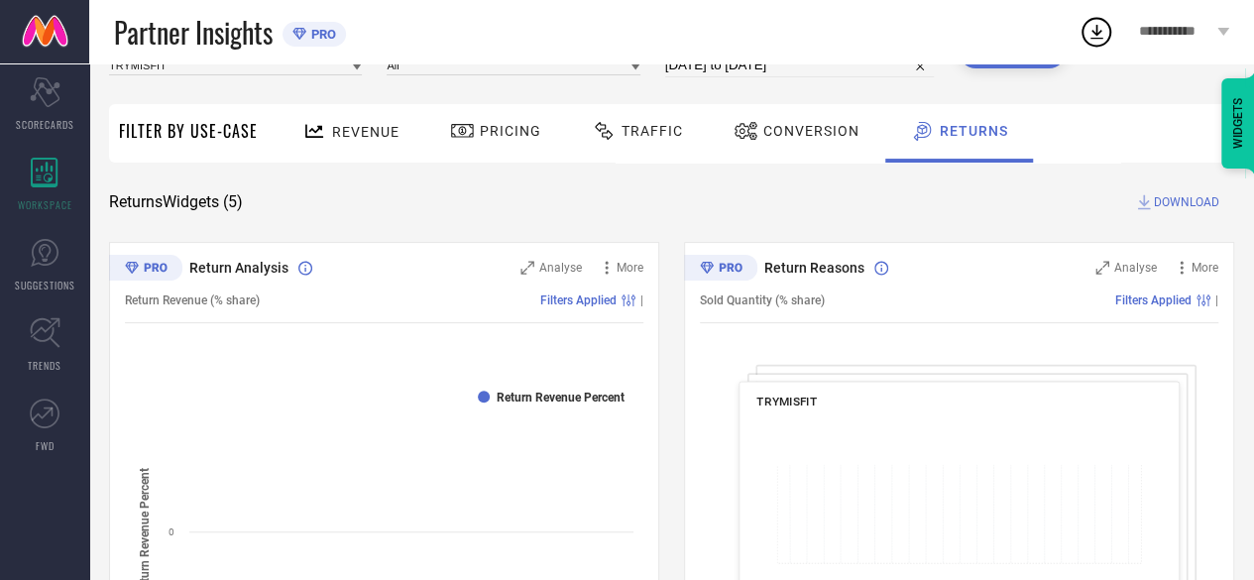
scroll to position [0, 0]
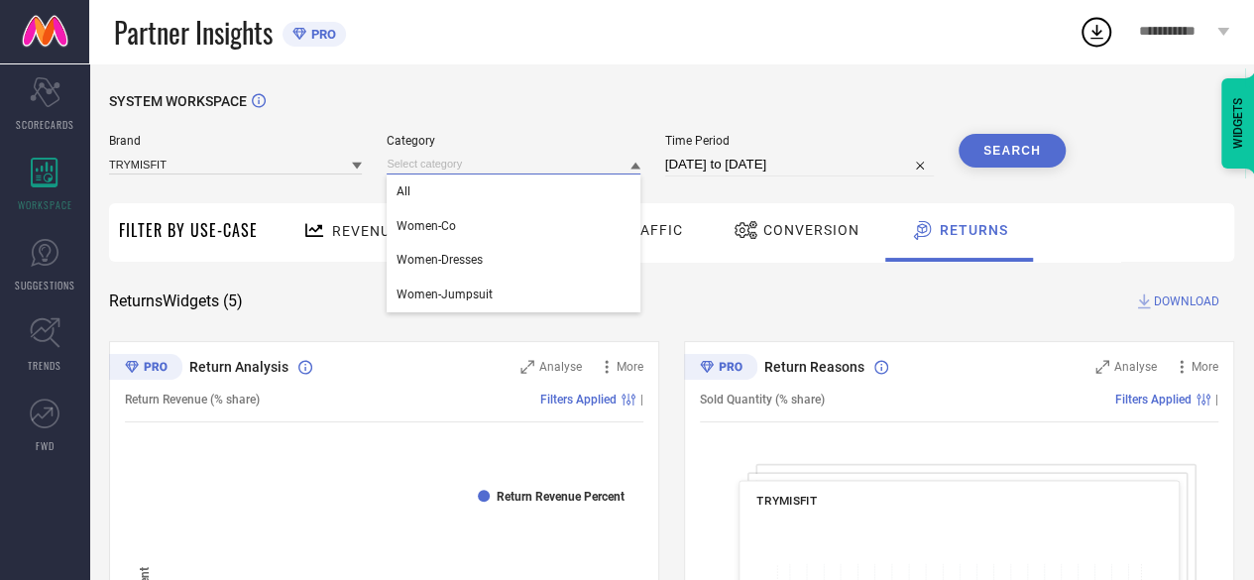
click at [518, 168] on input at bounding box center [513, 164] width 253 height 21
click at [426, 191] on div "All" at bounding box center [513, 191] width 253 height 34
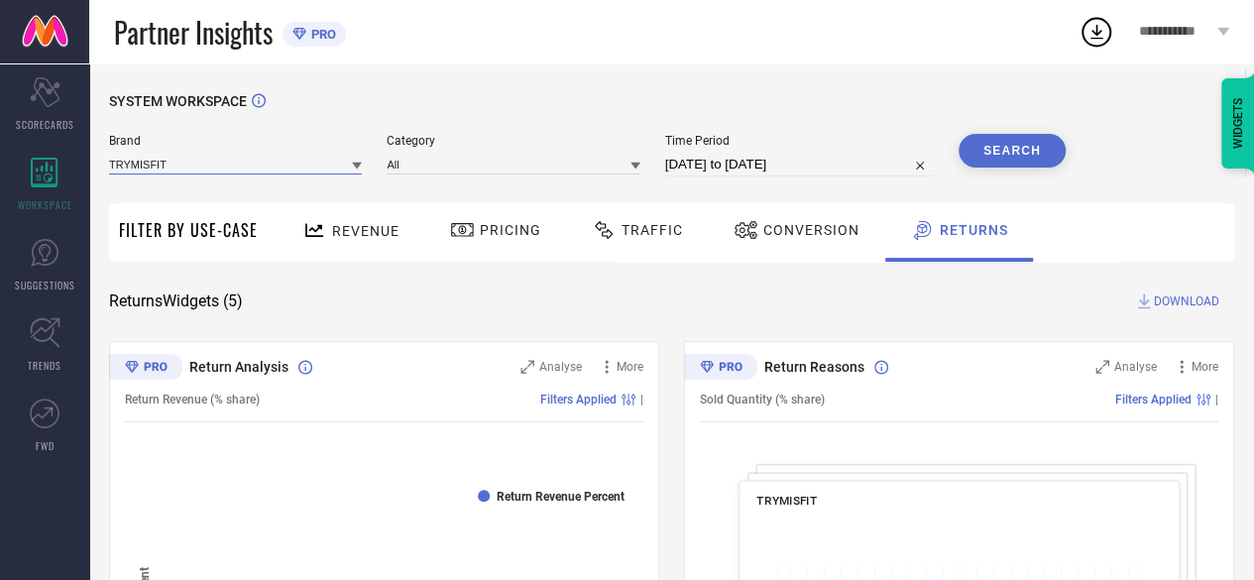
click at [349, 164] on input at bounding box center [235, 164] width 253 height 21
click at [148, 179] on div "TRYMISFIT" at bounding box center [235, 191] width 253 height 34
click at [1027, 153] on button "Search" at bounding box center [1012, 151] width 107 height 34
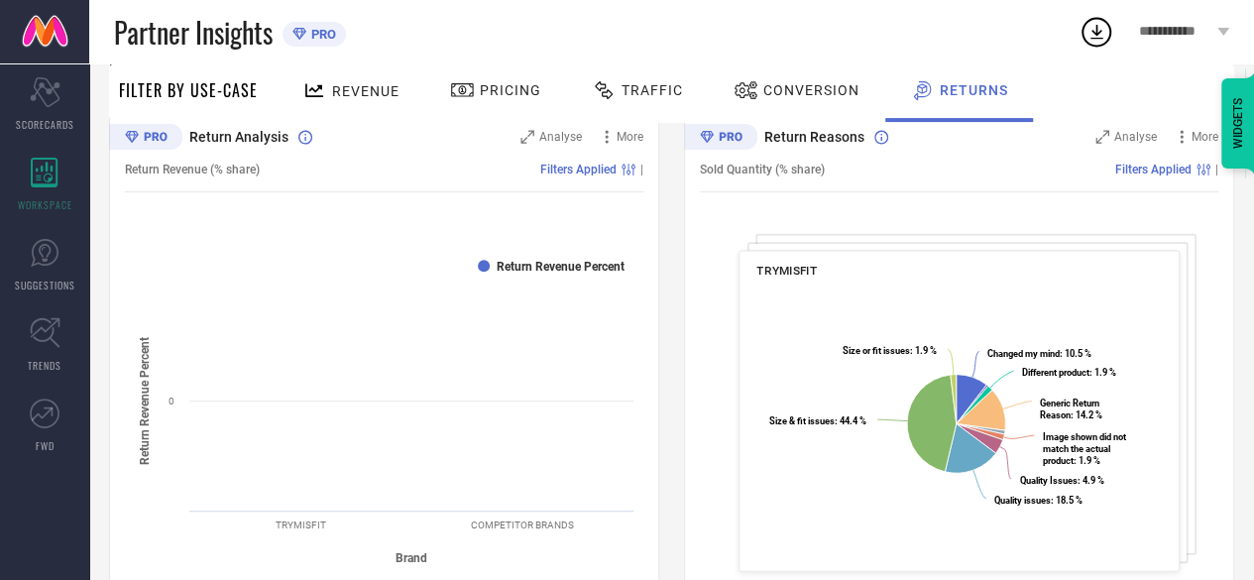
scroll to position [297, 0]
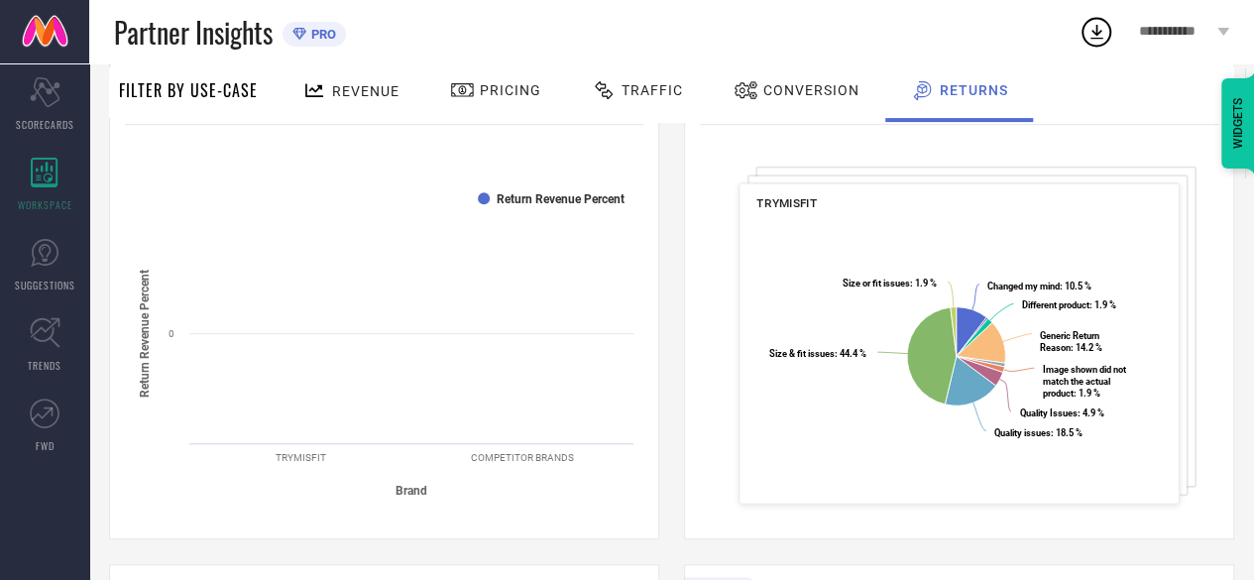
click at [1114, 243] on rect at bounding box center [959, 358] width 406 height 286
drag, startPoint x: 1129, startPoint y: 287, endPoint x: 1075, endPoint y: 302, distance: 56.5
click at [1075, 302] on icon "Created with Highcharts 9.3.3 Changed my mind : 10.5 % ​ Changed my mind : 10.5…" at bounding box center [959, 358] width 406 height 286
click at [407, 491] on tspan "Brand" at bounding box center [412, 491] width 32 height 14
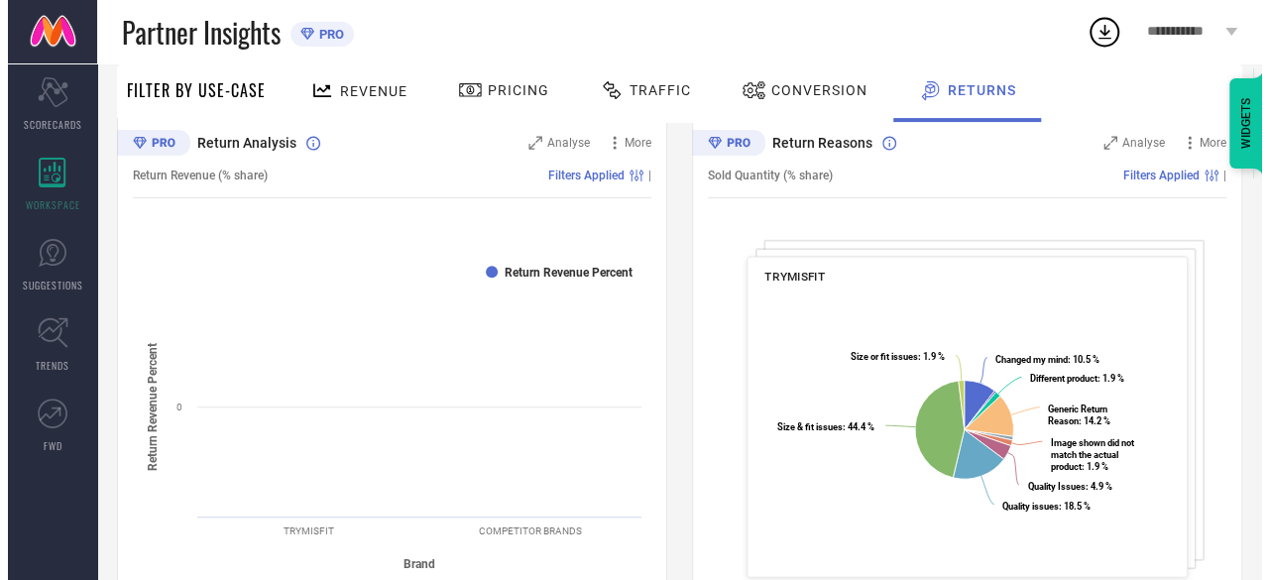
scroll to position [0, 0]
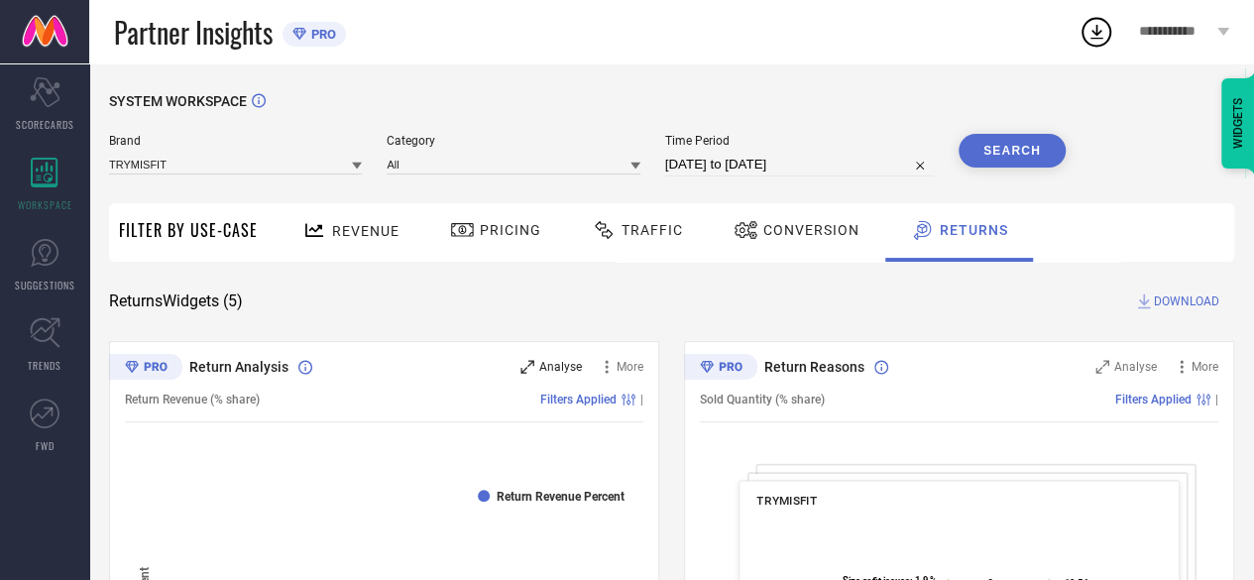
click at [532, 362] on icon at bounding box center [526, 366] width 13 height 13
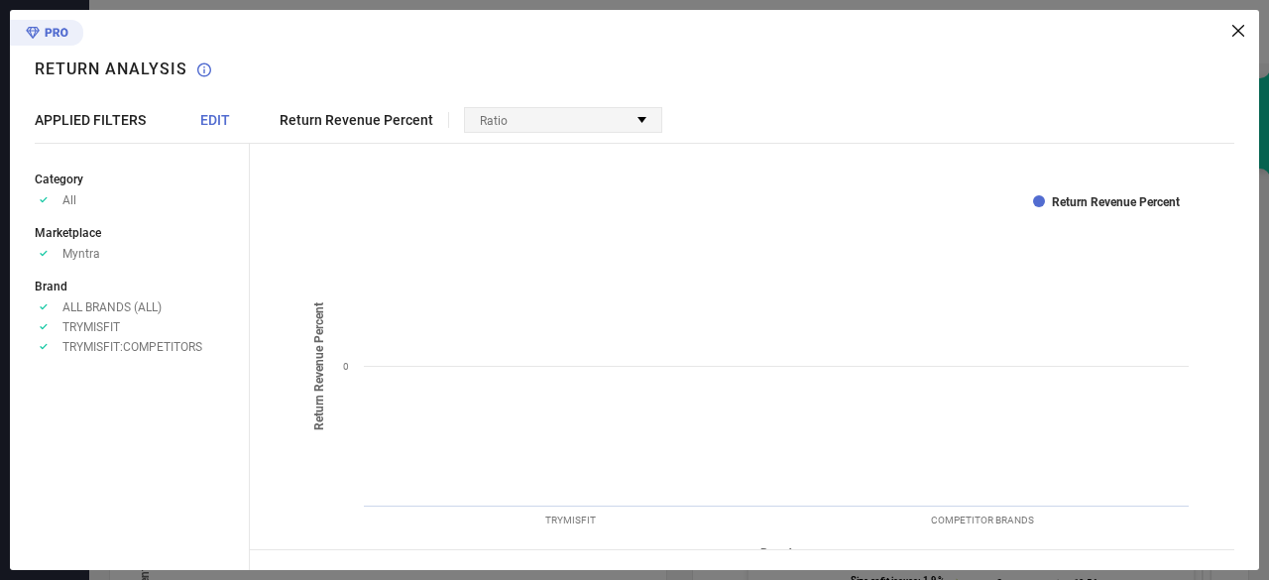
click at [619, 113] on div "Ratio" at bounding box center [563, 120] width 196 height 24
click at [541, 148] on span "No options available" at bounding box center [540, 144] width 111 height 14
click at [316, 155] on div "Created with Highcharts 9.3.3 Brand Return Revenue Percent Return Revenue Perce…" at bounding box center [742, 346] width 984 height 406
click at [203, 117] on span "EDIT" at bounding box center [215, 120] width 30 height 16
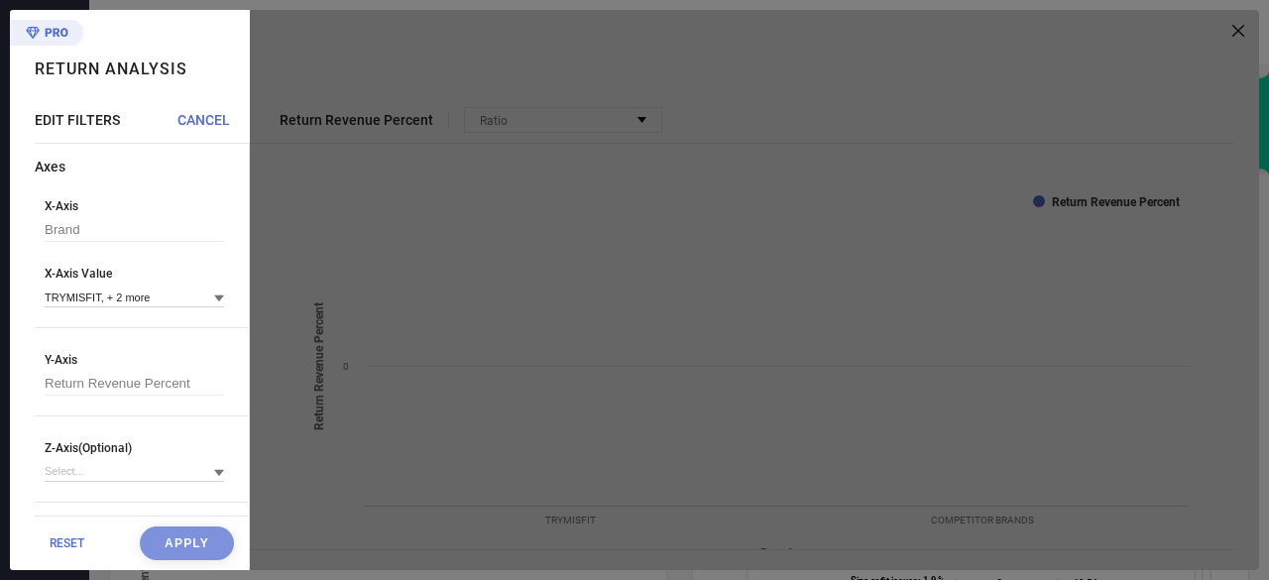
click at [214, 298] on icon at bounding box center [219, 298] width 10 height 7
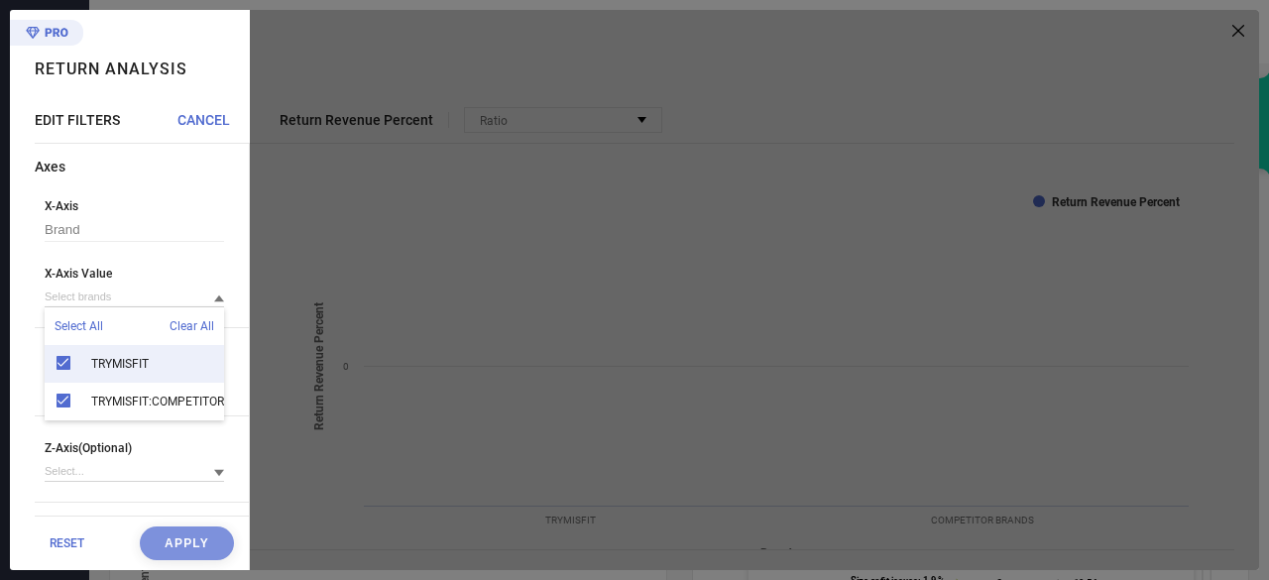
scroll to position [15, 0]
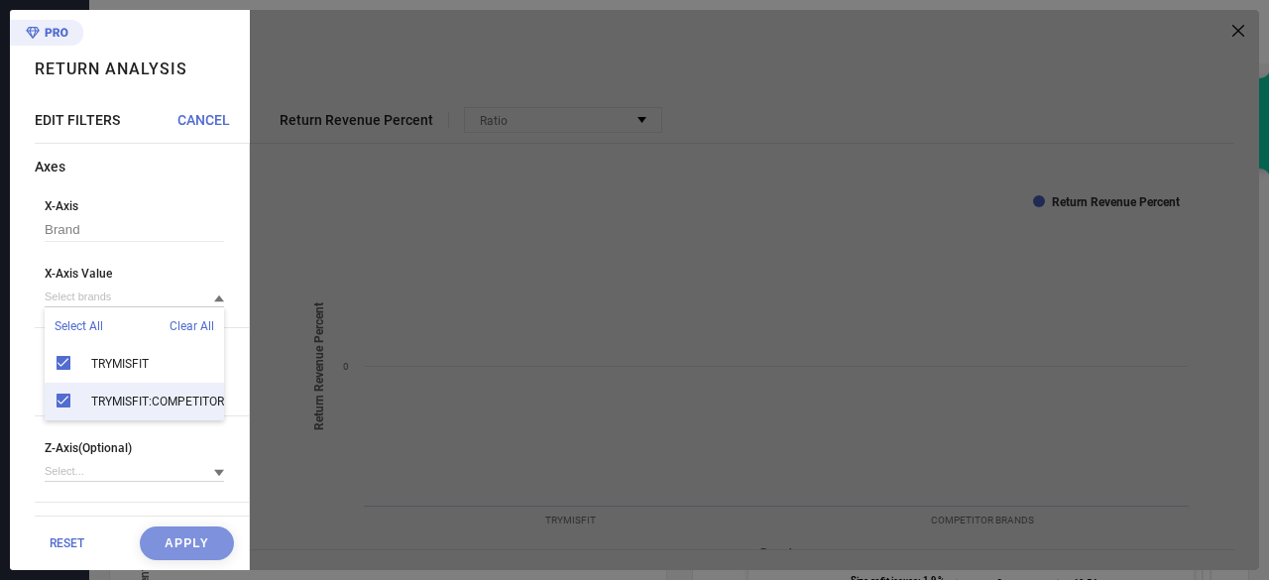
click at [61, 386] on div "TRYMISFIT:COMPETITORS" at bounding box center [134, 402] width 179 height 38
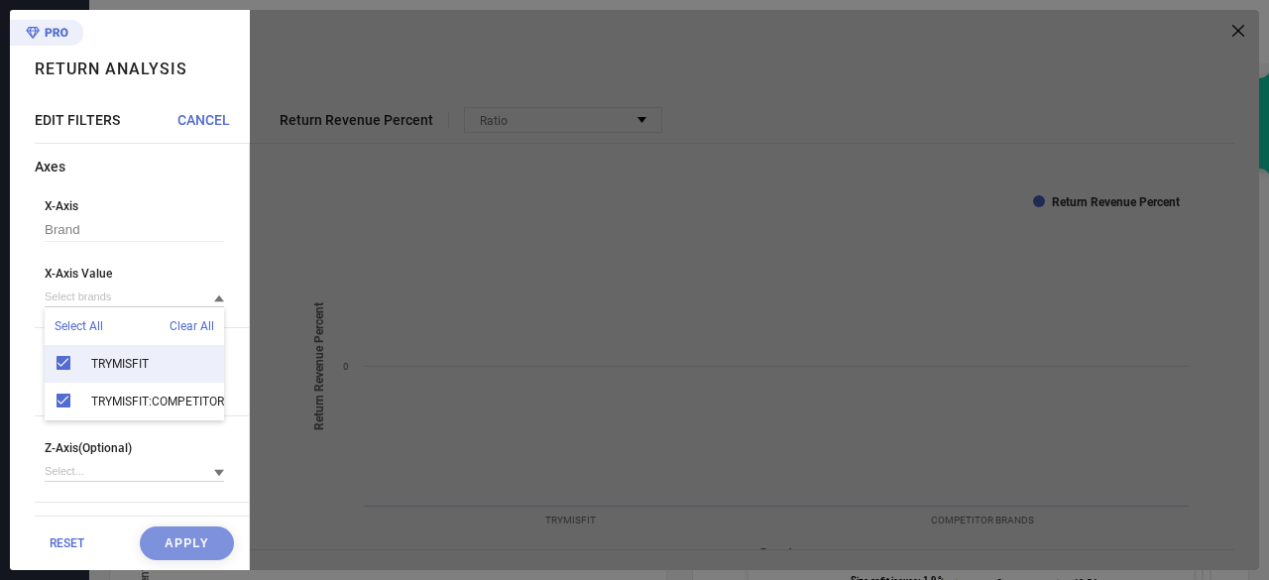
click at [172, 333] on span "Clear All" at bounding box center [192, 326] width 45 height 14
click at [172, 245] on div "X-Axis Brand X-Axis Value Select All Clear All TRYMISFIT TRYMISFIT:COMPETITORS" at bounding box center [142, 263] width 214 height 129
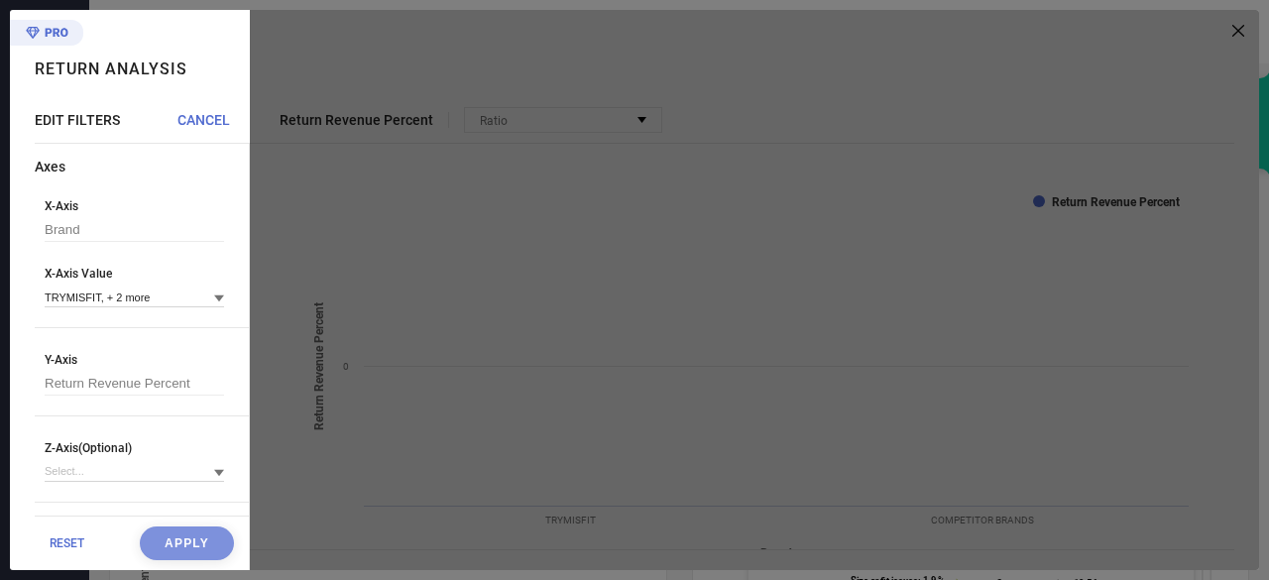
click at [214, 478] on icon at bounding box center [219, 473] width 10 height 10
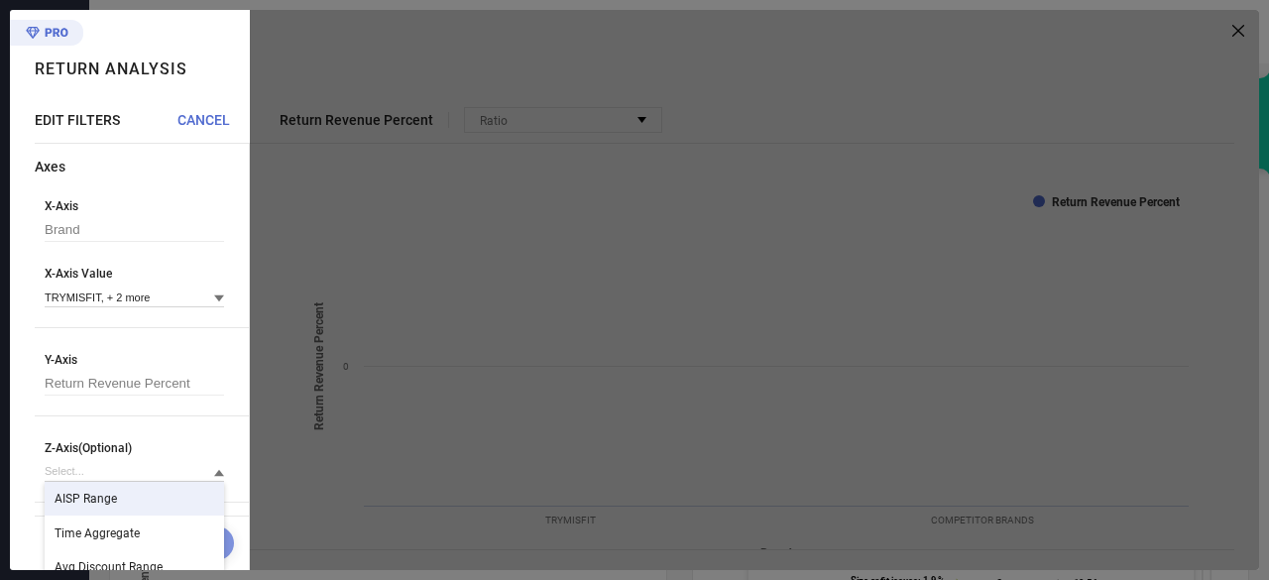
click at [119, 507] on div "AISP Range" at bounding box center [134, 499] width 179 height 34
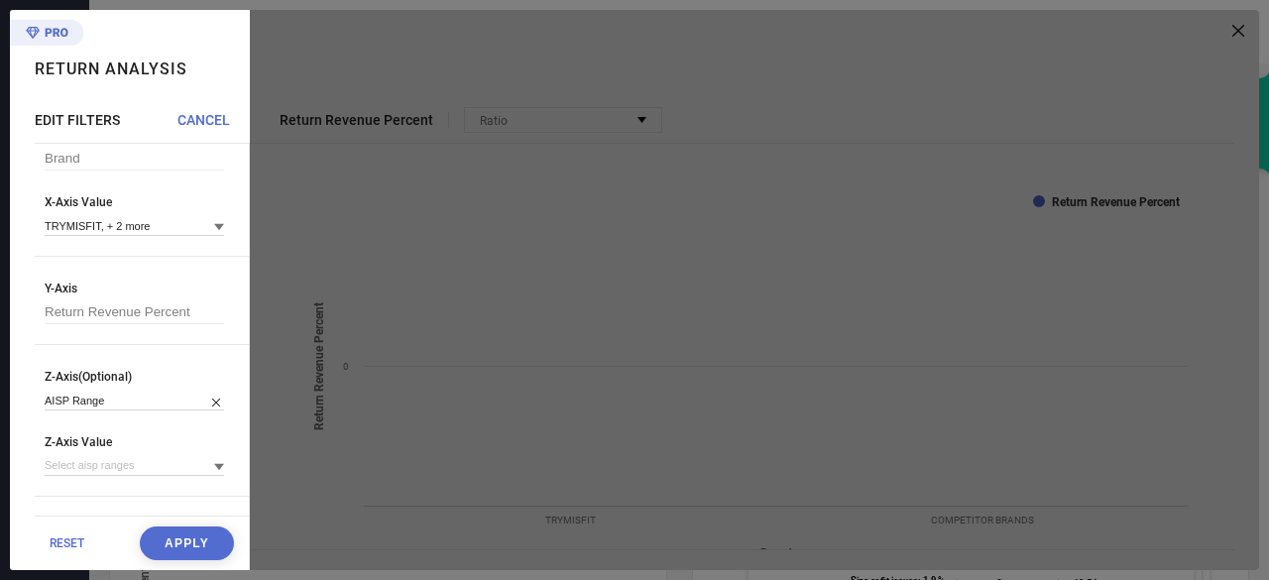
scroll to position [99, 0]
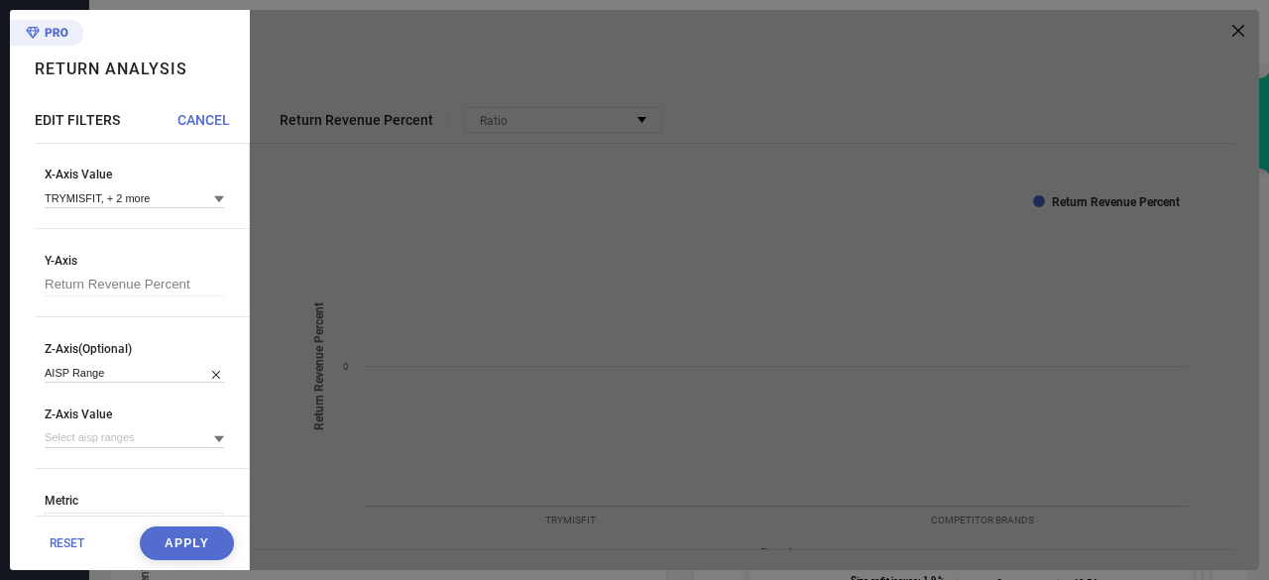
click at [214, 444] on icon at bounding box center [219, 439] width 10 height 10
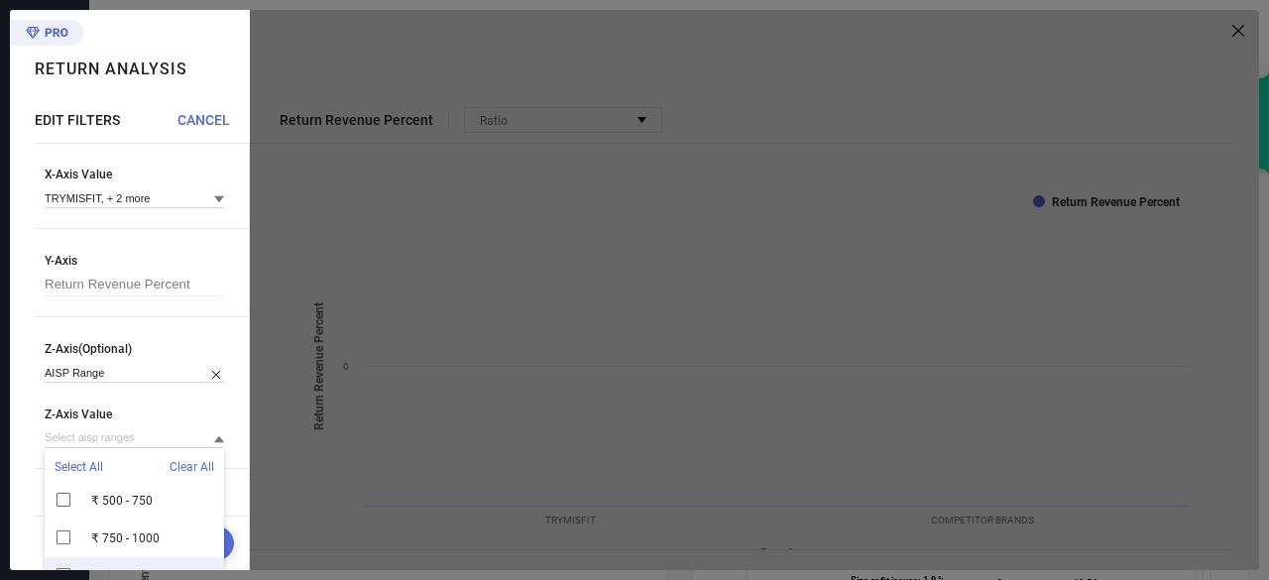
scroll to position [0, 0]
click at [97, 467] on span "Select All" at bounding box center [79, 467] width 49 height 14
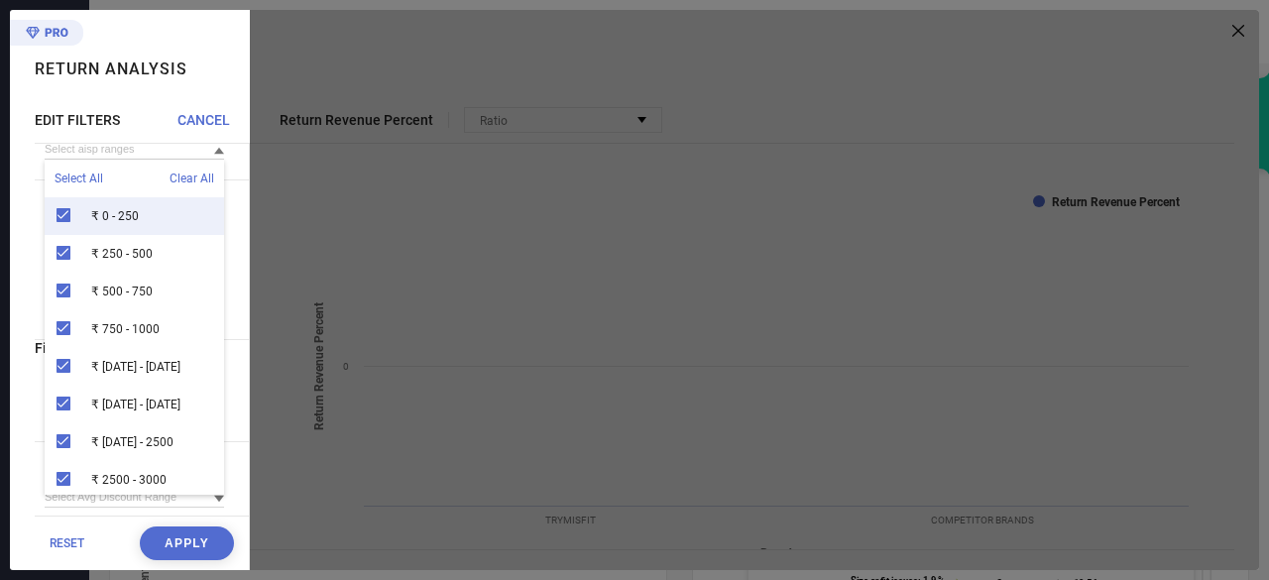
scroll to position [496, 0]
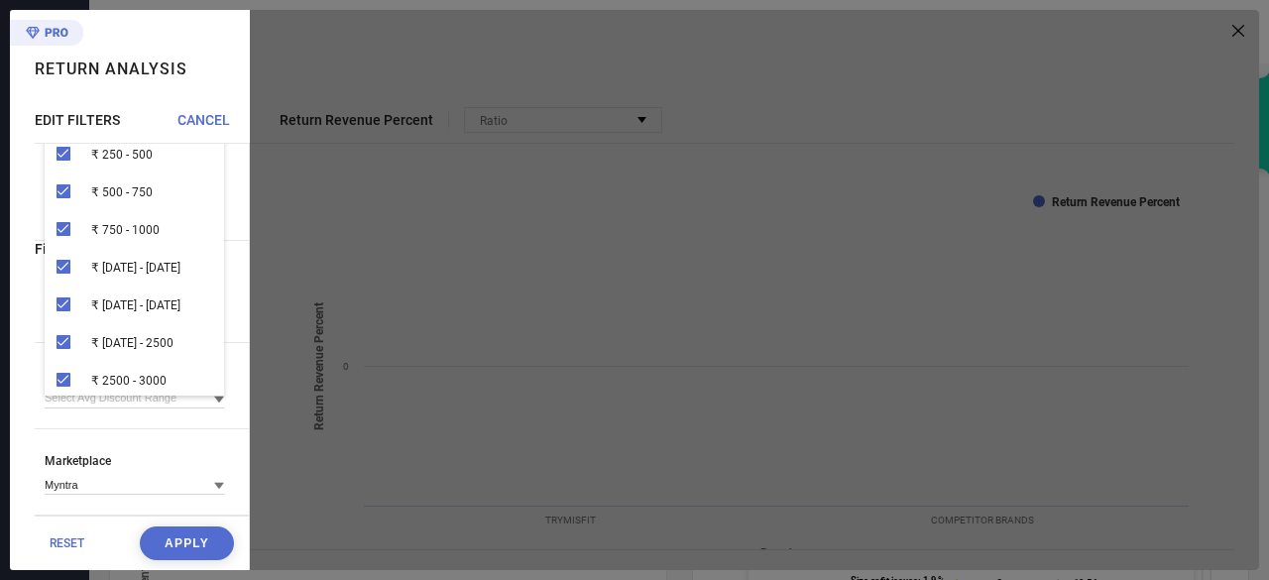
click at [173, 537] on button "Apply" at bounding box center [187, 543] width 94 height 34
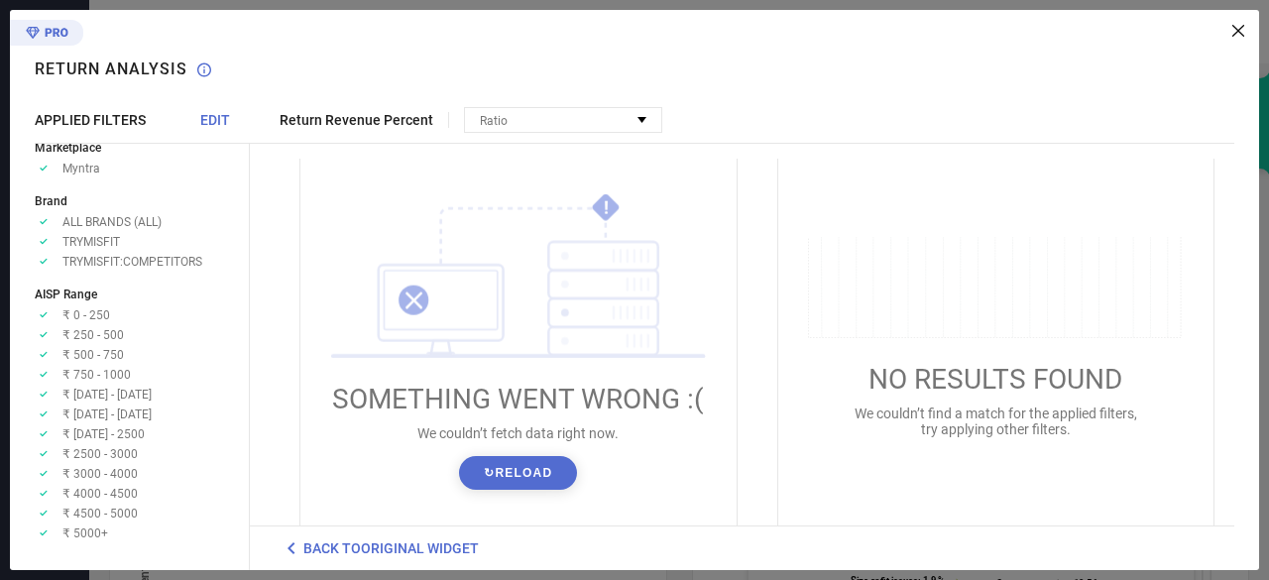
scroll to position [198, 0]
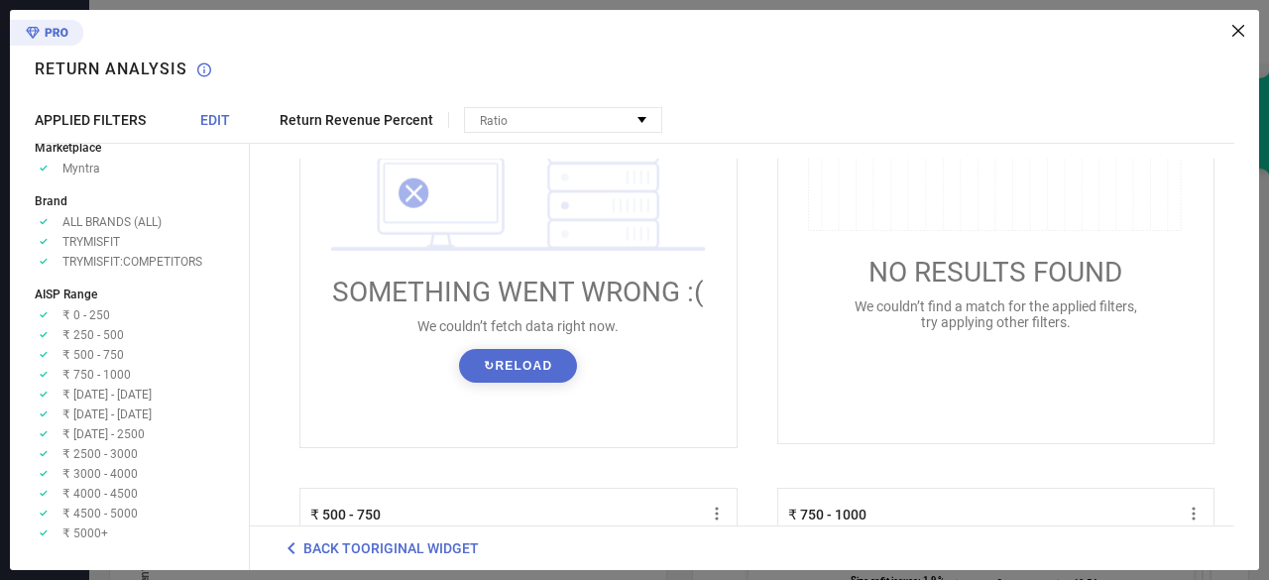
click at [494, 362] on button "↻ Reload" at bounding box center [518, 366] width 118 height 34
click at [297, 546] on icon at bounding box center [292, 548] width 24 height 24
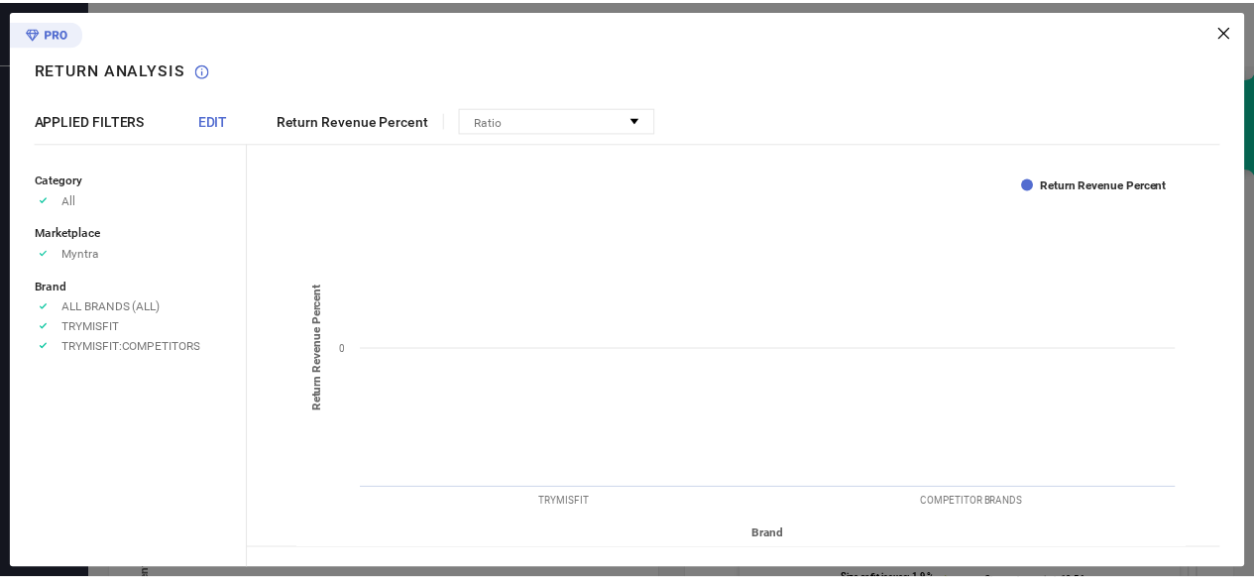
scroll to position [44, 0]
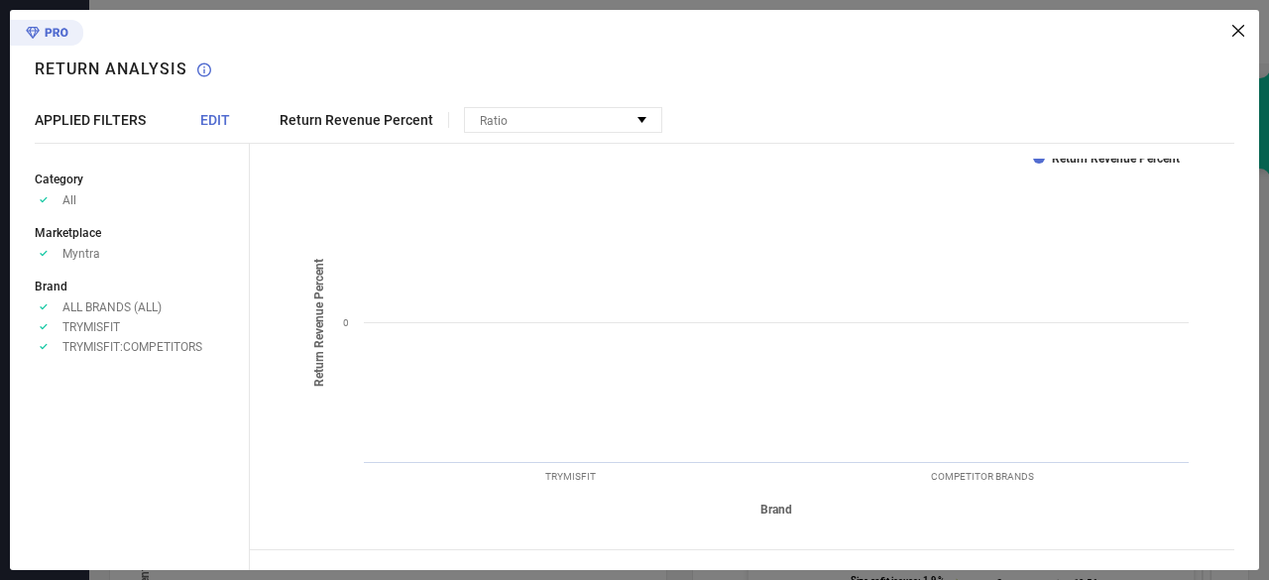
click at [1239, 30] on icon at bounding box center [1238, 31] width 12 height 12
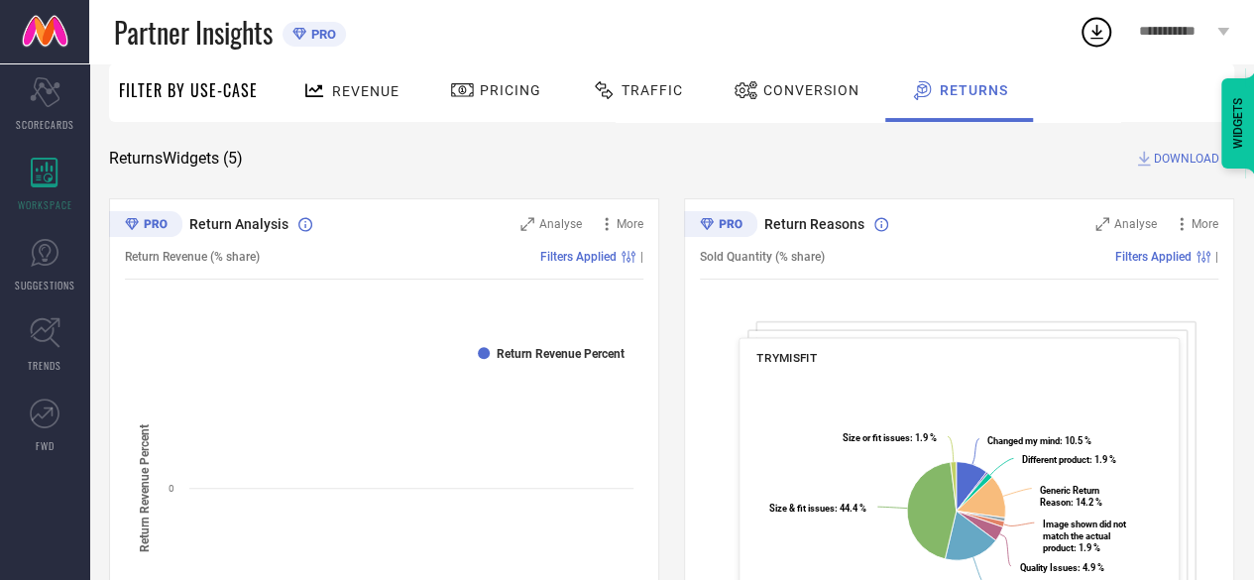
scroll to position [0, 0]
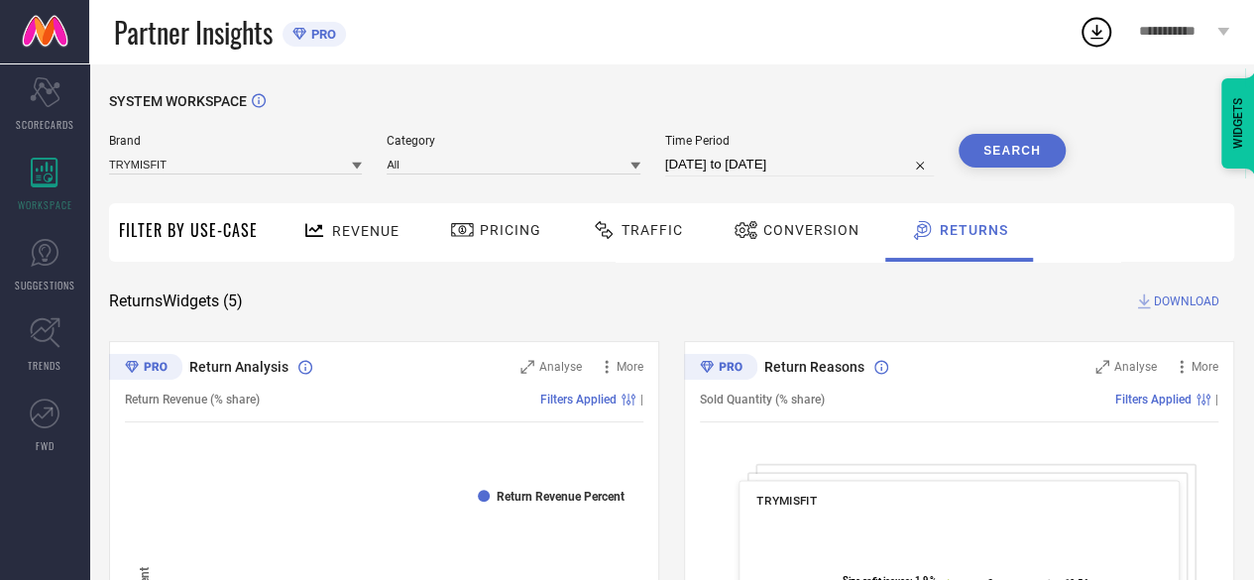
select select "8"
select select "2025"
select select "9"
select select "2025"
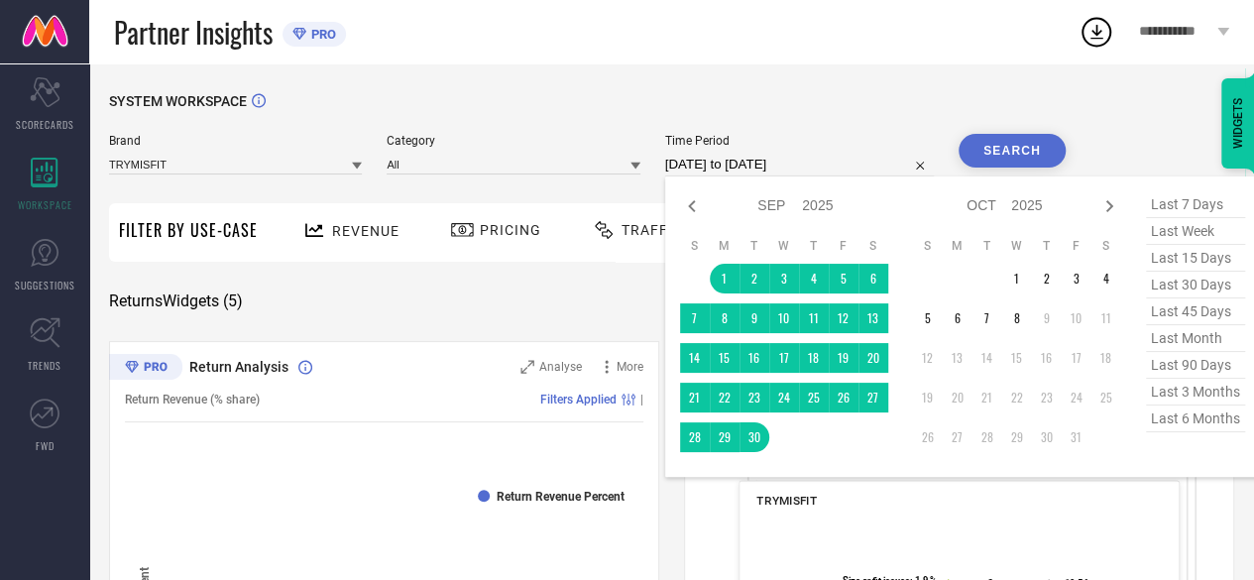
click at [701, 166] on input "[DATE] to [DATE]" at bounding box center [799, 165] width 269 height 24
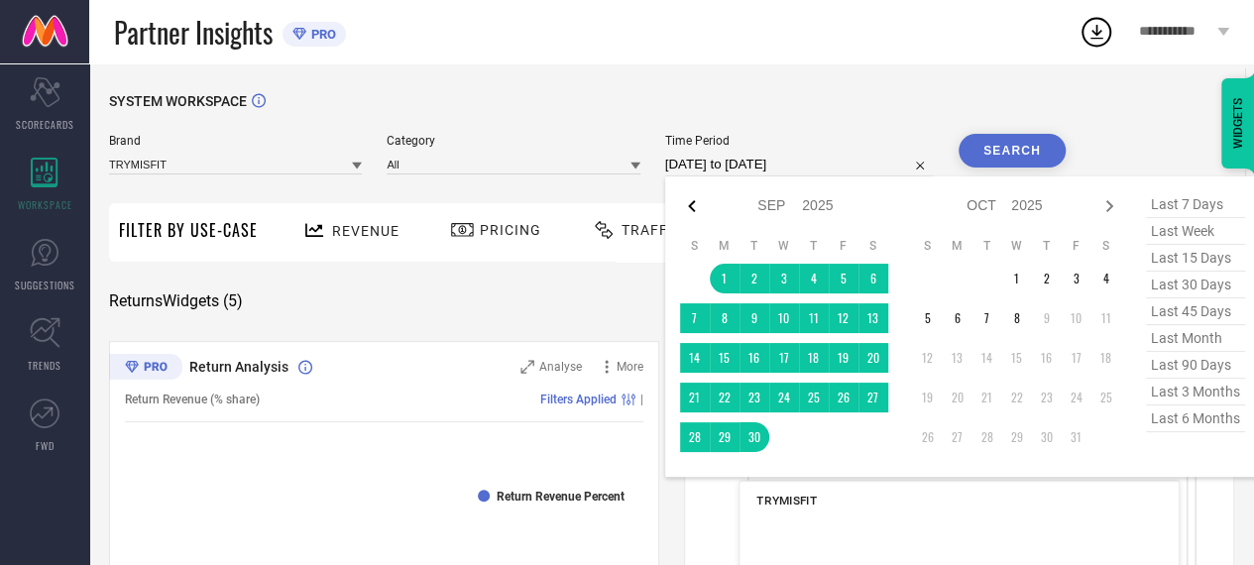
click at [694, 195] on icon at bounding box center [692, 206] width 24 height 24
select select "7"
select select "2025"
select select "8"
select select "2025"
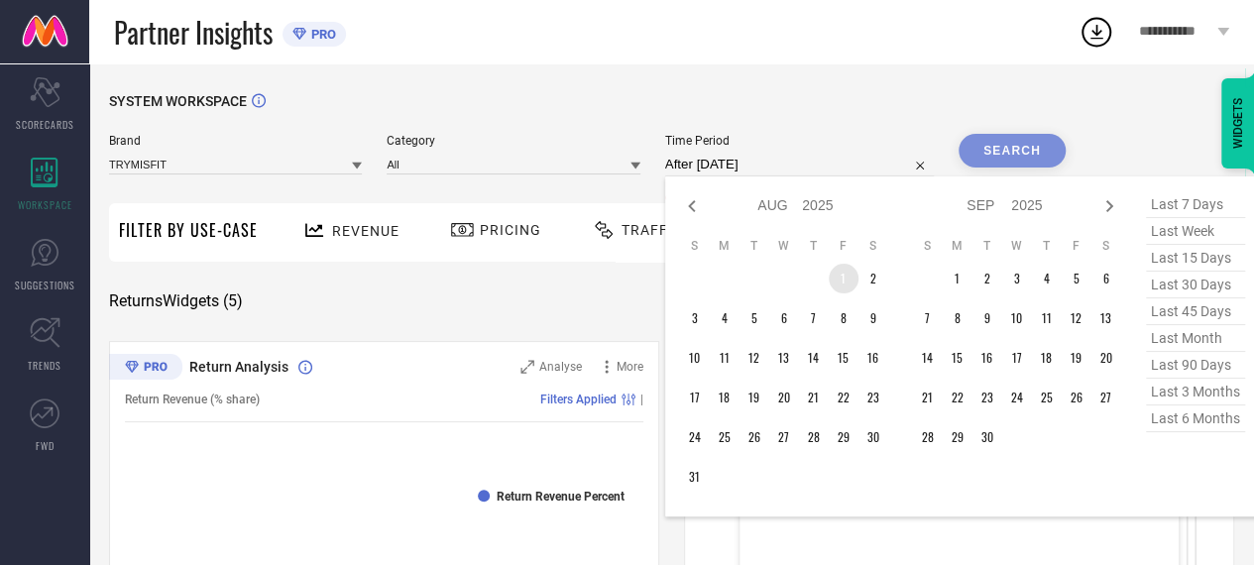
click at [842, 278] on td "1" at bounding box center [844, 279] width 30 height 30
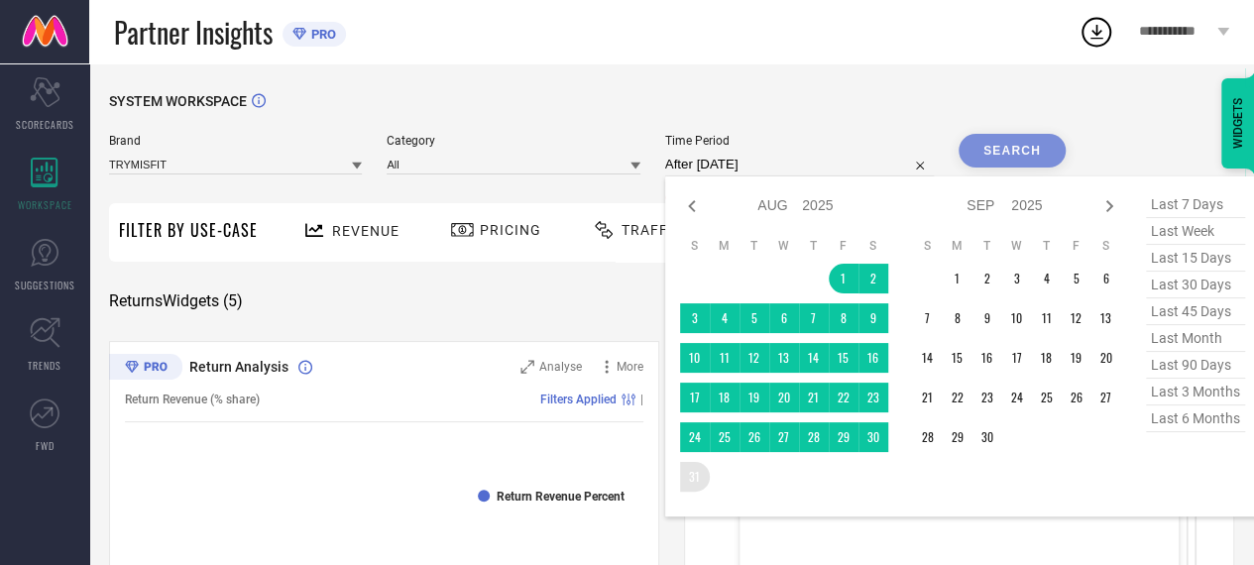
type input "[DATE] to [DATE]"
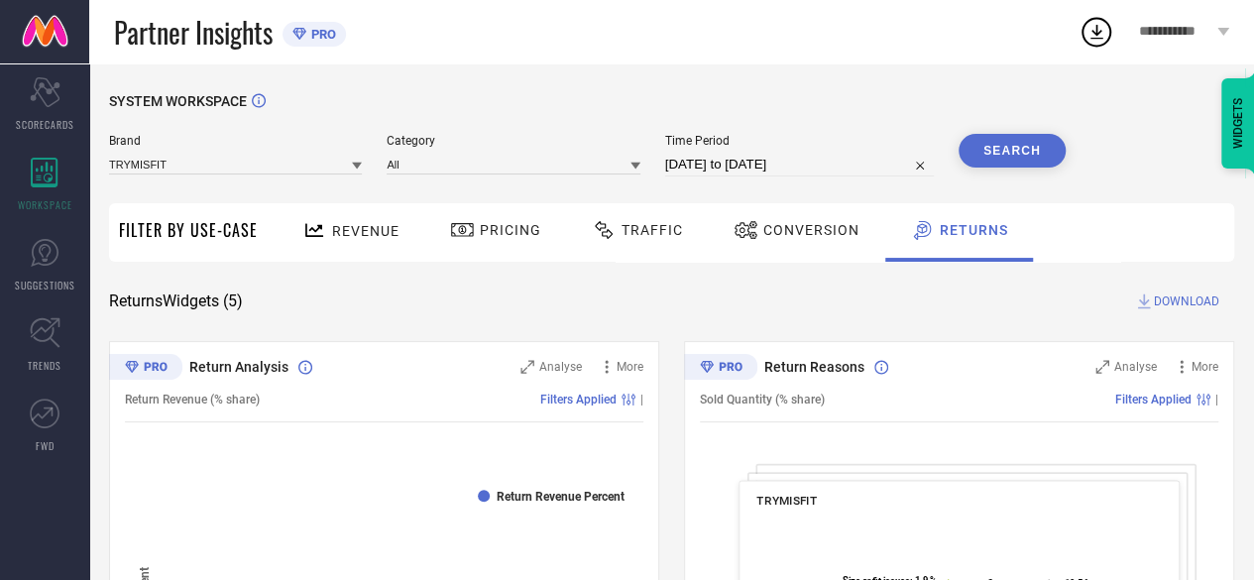
click at [1021, 142] on button "Search" at bounding box center [1012, 151] width 107 height 34
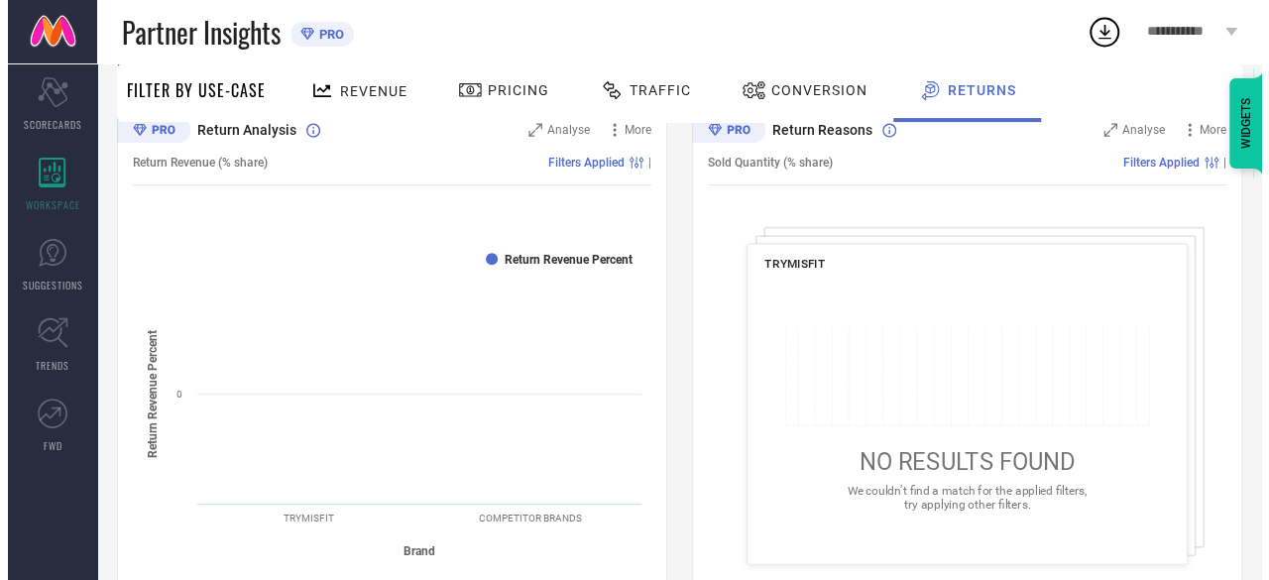
scroll to position [138, 0]
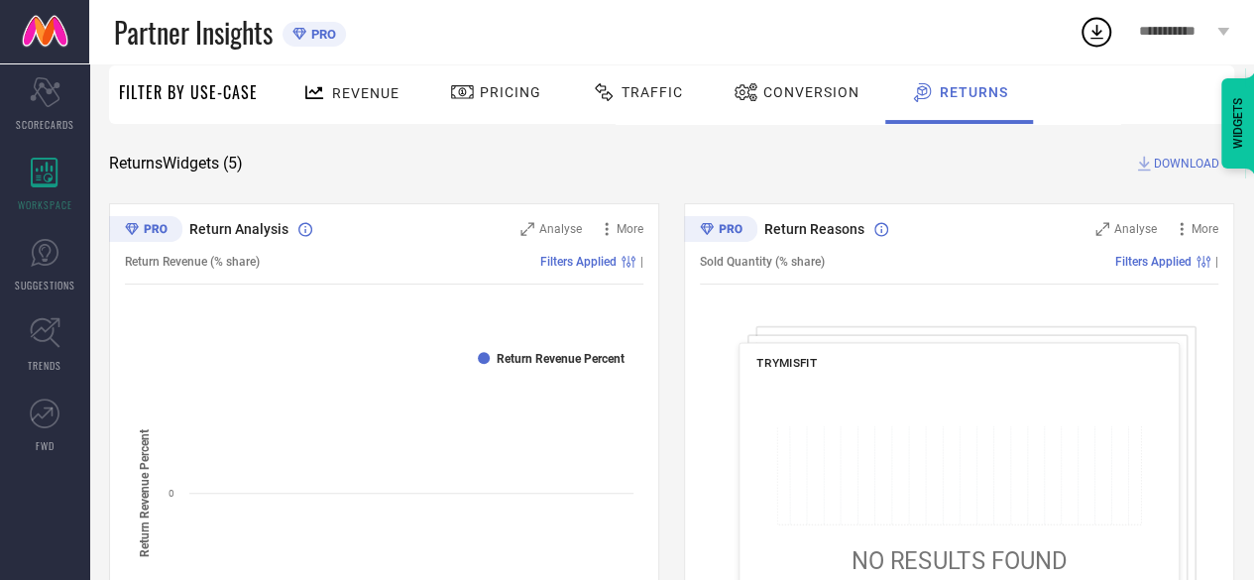
click at [887, 421] on div "NO RESULTS FOUND We couldn’t find a match for the applied filters, try applying…" at bounding box center [958, 518] width 405 height 265
click at [1113, 225] on div "Analyse" at bounding box center [1125, 229] width 61 height 20
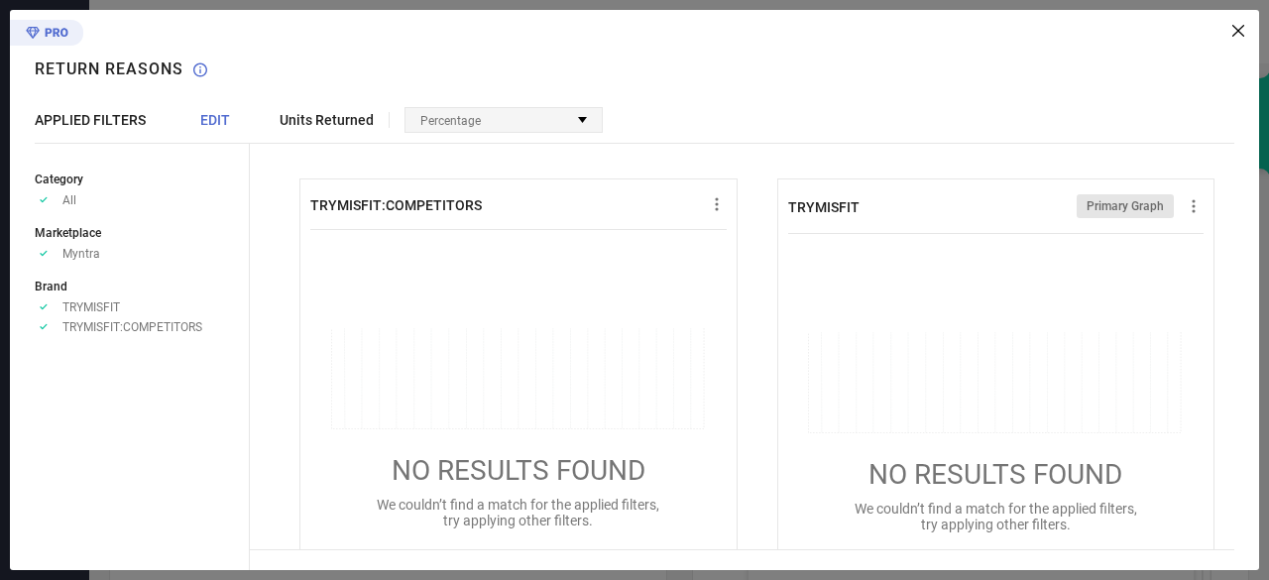
click at [514, 120] on div "Percentage" at bounding box center [503, 120] width 196 height 24
click at [503, 142] on span "No options available" at bounding box center [480, 144] width 111 height 14
click at [347, 136] on div "Units Returned Percentage No options available TRYMISFIT:COMPETITORS NO RESULTS…" at bounding box center [754, 290] width 1009 height 560
click at [317, 116] on span "Units Returned" at bounding box center [327, 120] width 94 height 16
click at [209, 116] on span "EDIT" at bounding box center [215, 120] width 30 height 16
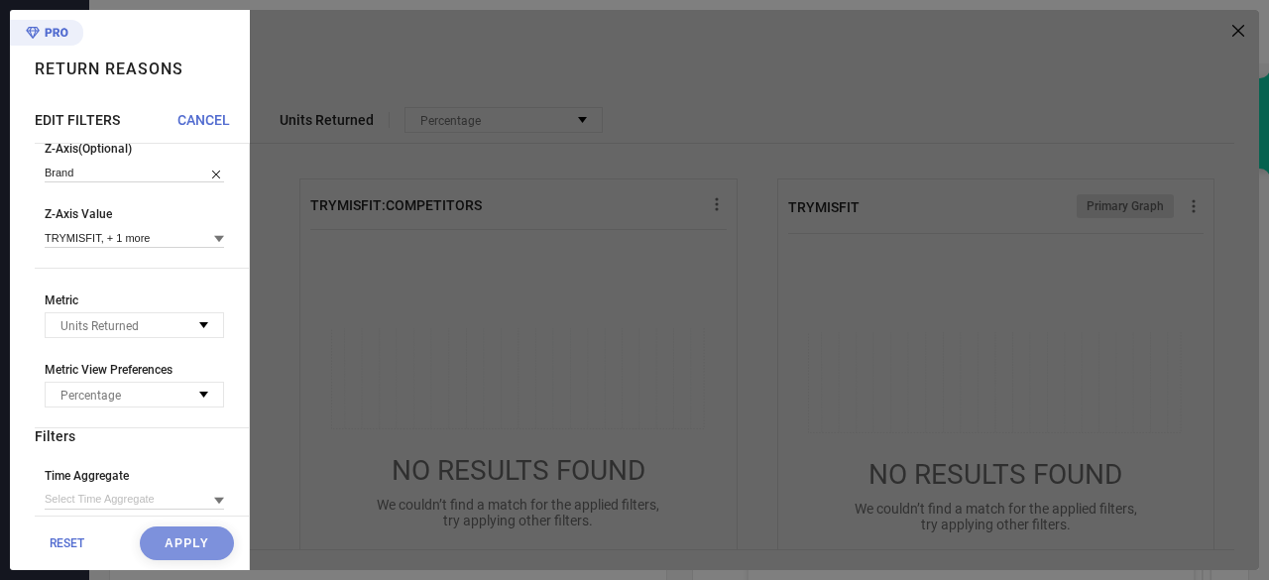
scroll to position [255, 0]
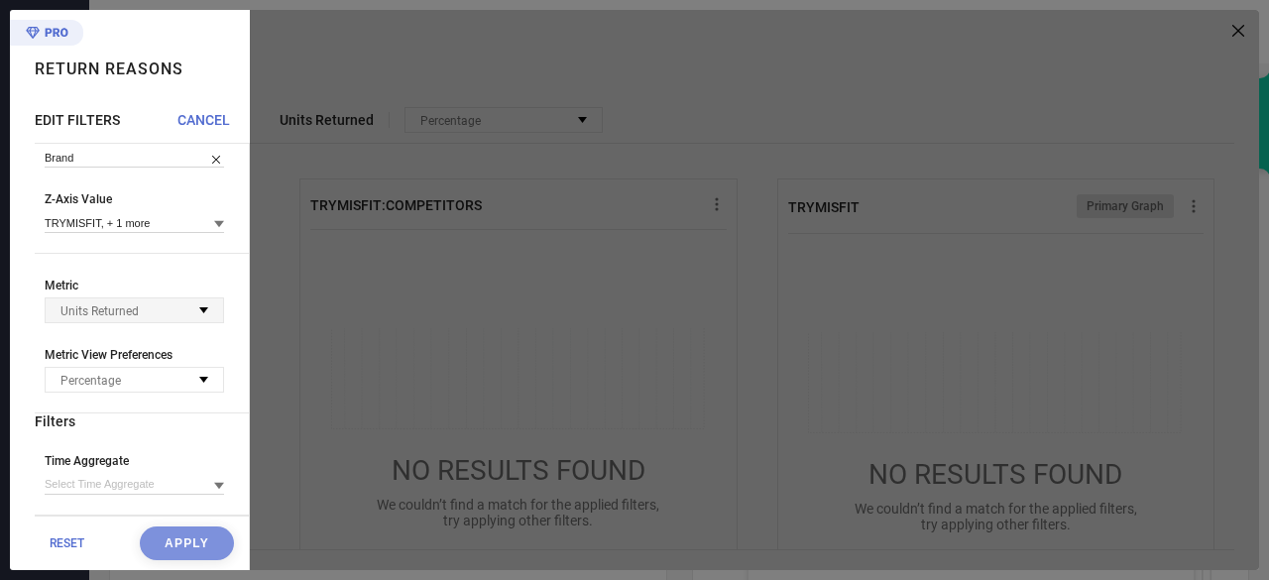
click at [199, 310] on icon at bounding box center [203, 310] width 9 height 6
click at [219, 324] on div "Metric Units Returned No options available Metric View Preferences Percentage N…" at bounding box center [142, 346] width 214 height 135
click at [188, 388] on div "Percentage" at bounding box center [134, 380] width 177 height 24
click at [187, 388] on div "Percentage" at bounding box center [134, 380] width 177 height 24
click at [196, 480] on input at bounding box center [134, 484] width 179 height 21
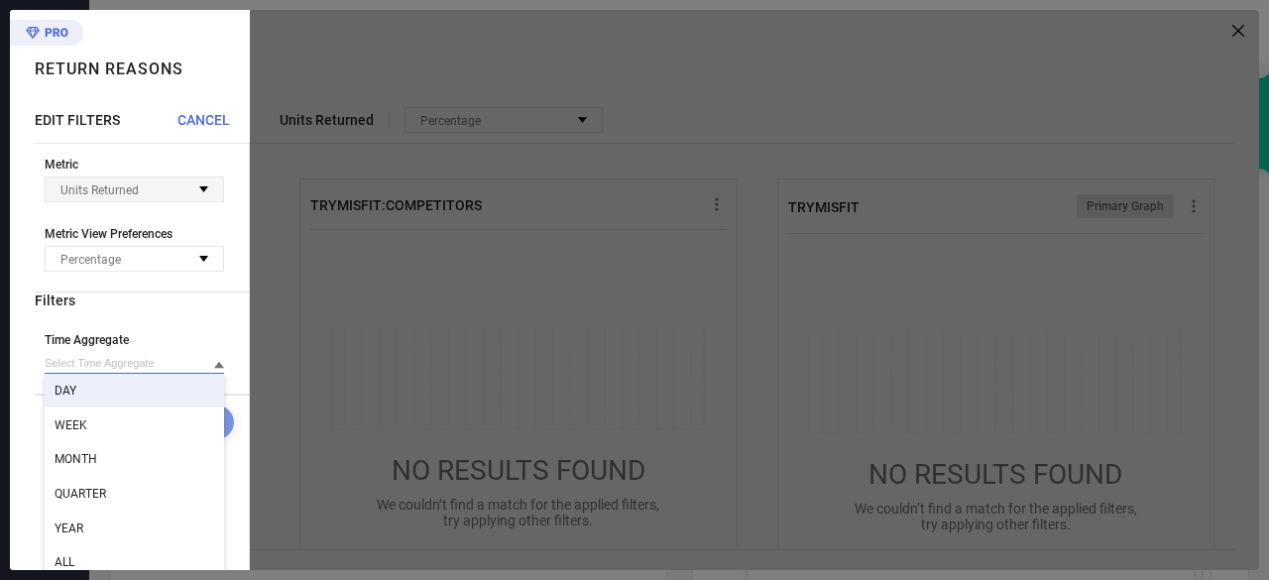
scroll to position [387, 0]
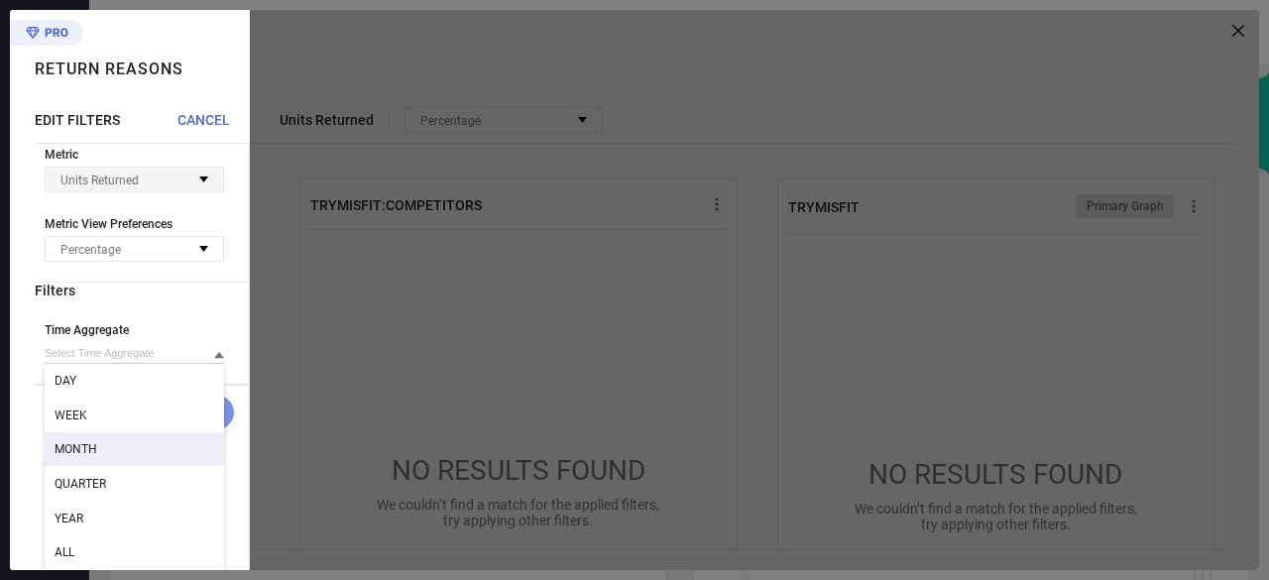
click at [124, 457] on div "MONTH" at bounding box center [134, 449] width 179 height 34
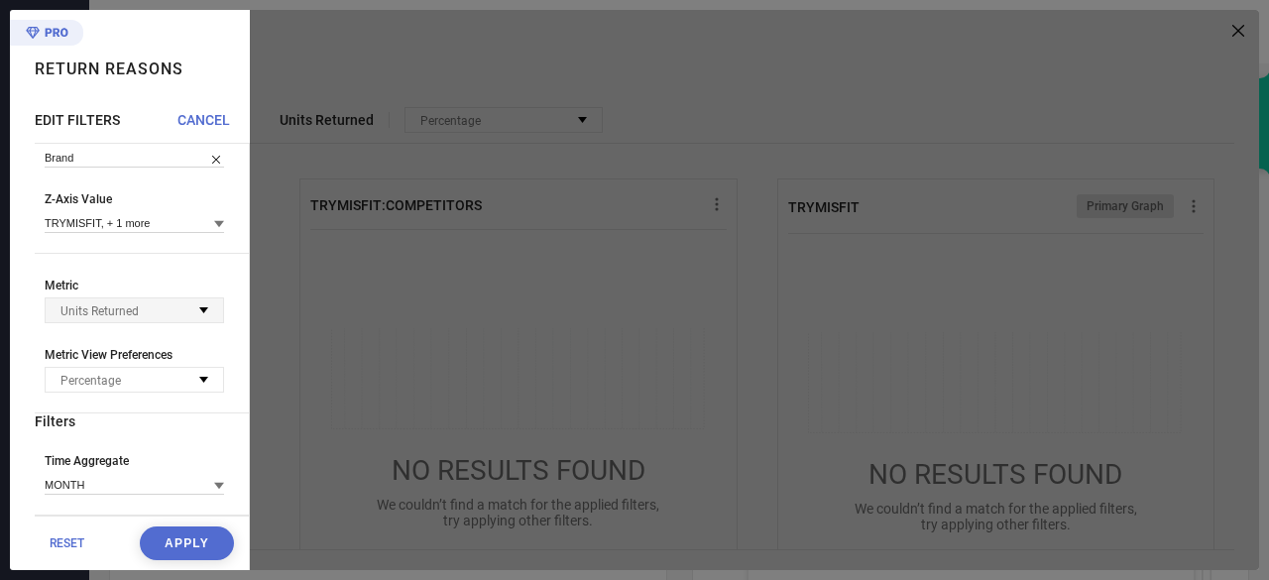
click at [170, 537] on button "Apply" at bounding box center [187, 543] width 94 height 34
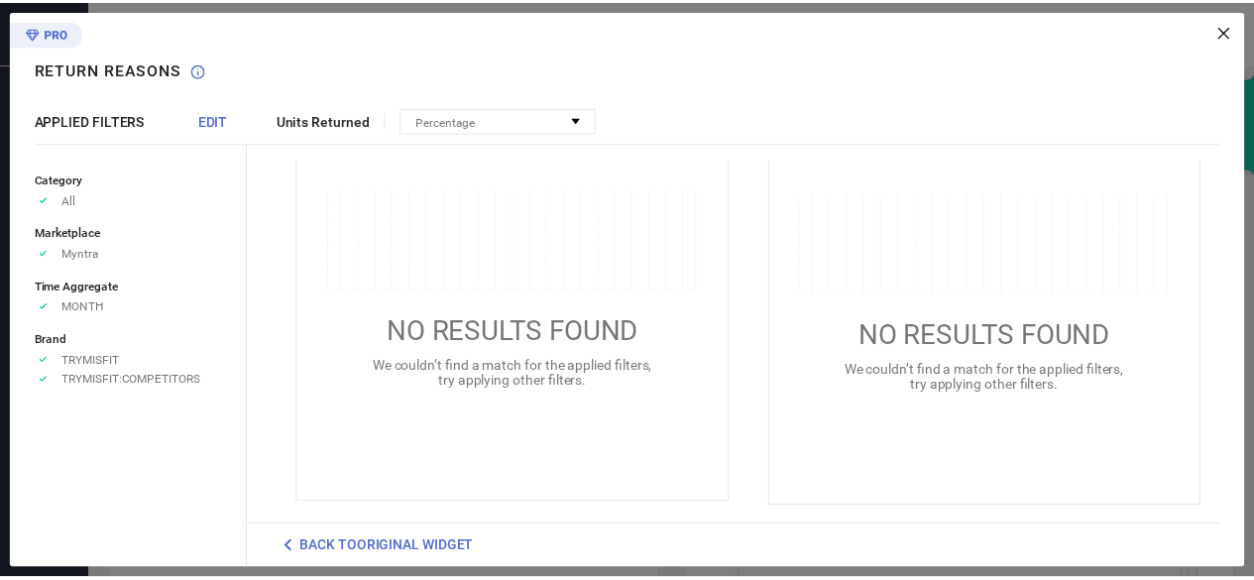
scroll to position [0, 0]
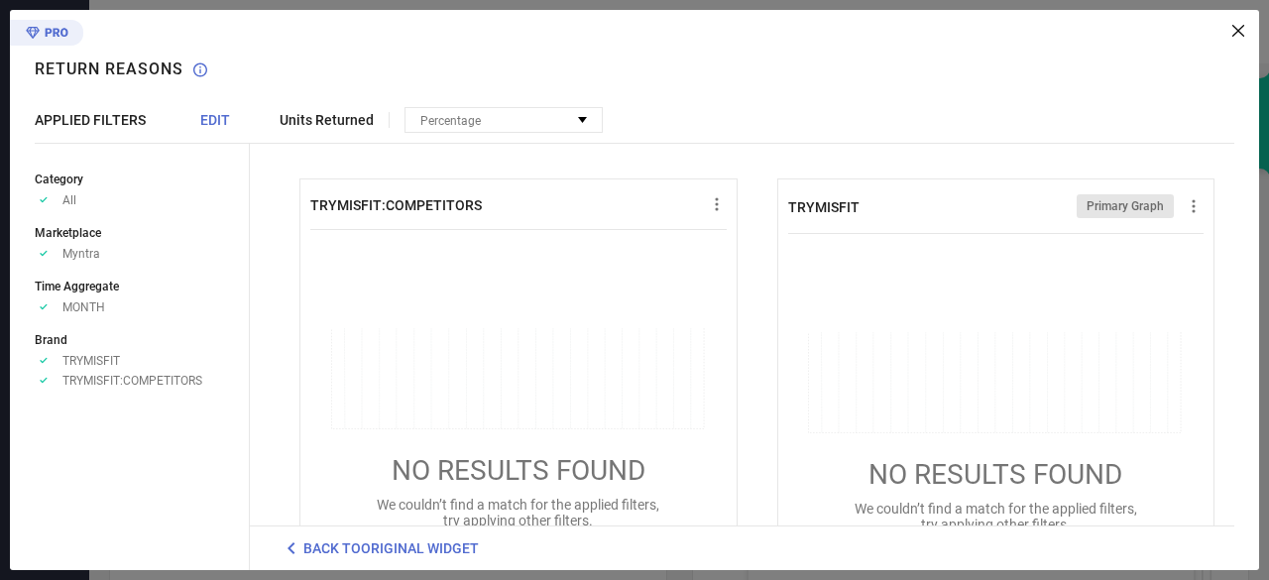
click at [1240, 29] on icon at bounding box center [1238, 31] width 12 height 12
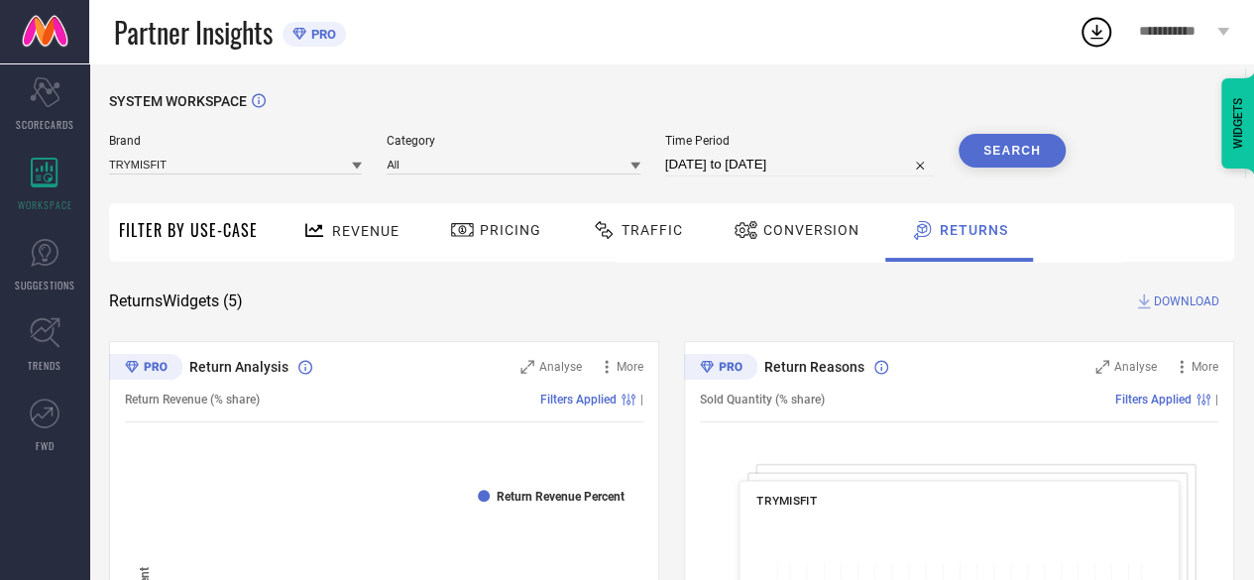
click at [359, 231] on span "Revenue" at bounding box center [365, 231] width 67 height 16
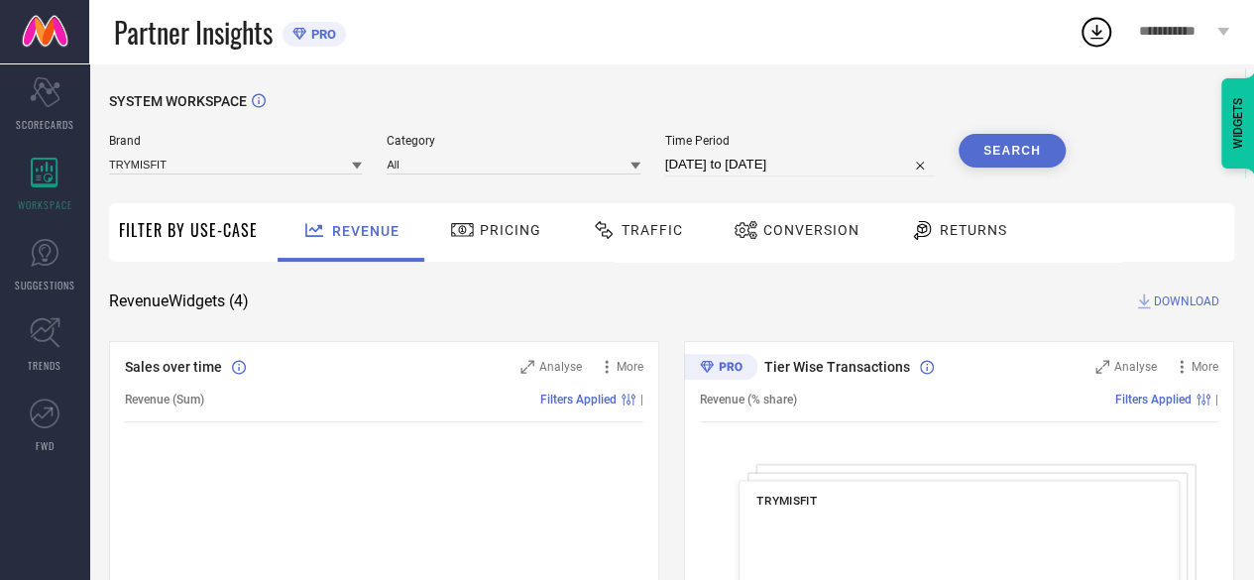
click at [773, 230] on span "Conversion" at bounding box center [811, 230] width 96 height 16
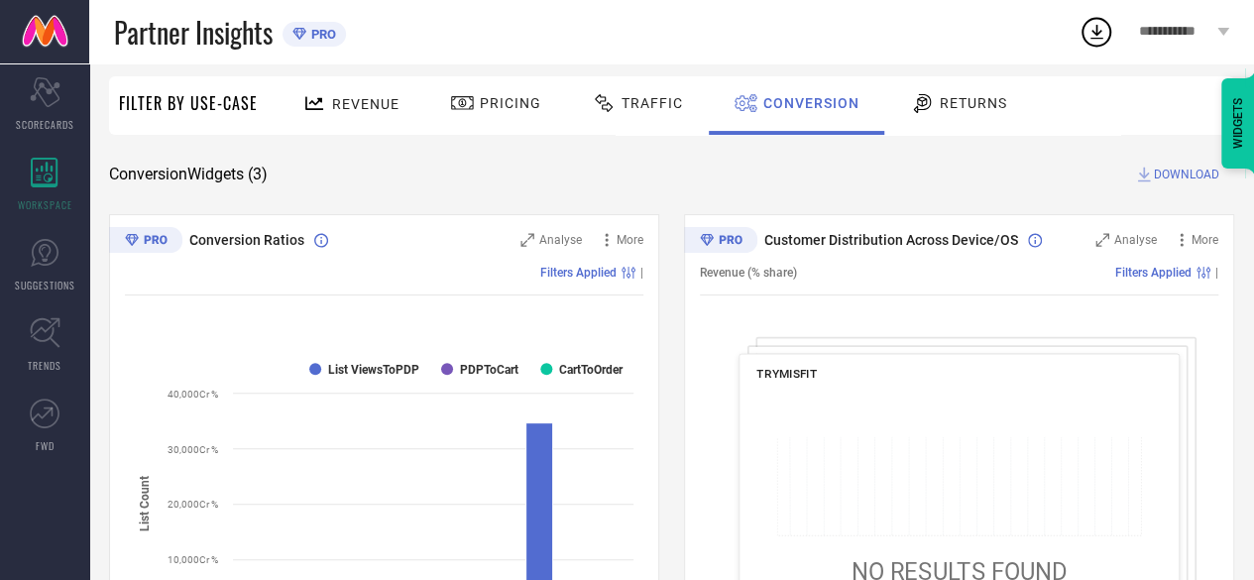
scroll to position [99, 0]
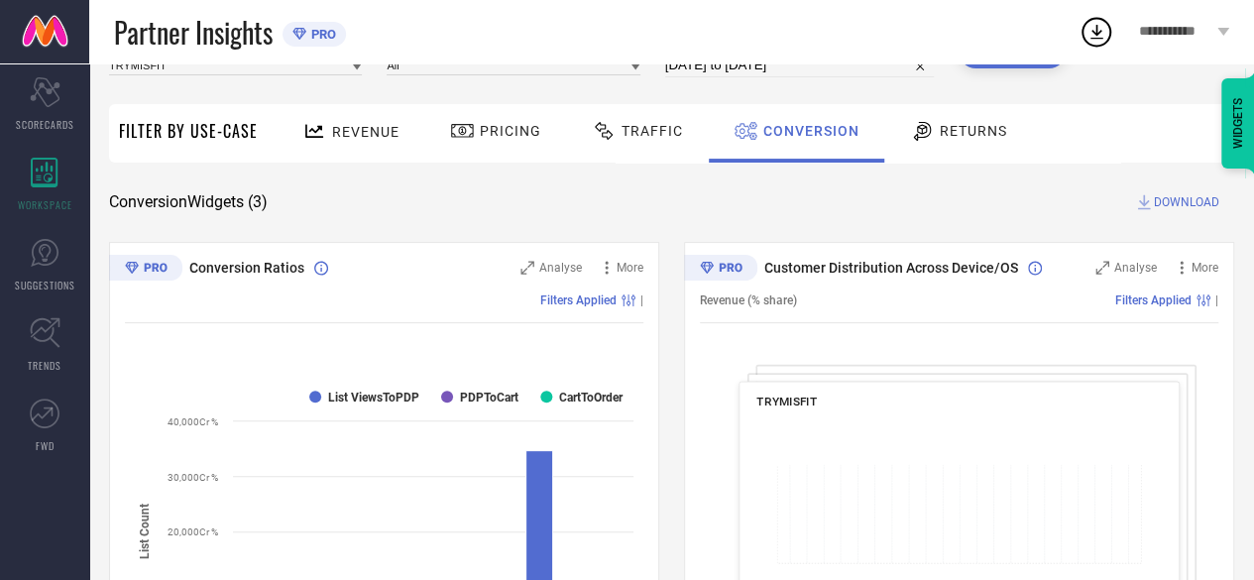
click at [919, 132] on icon at bounding box center [922, 131] width 25 height 24
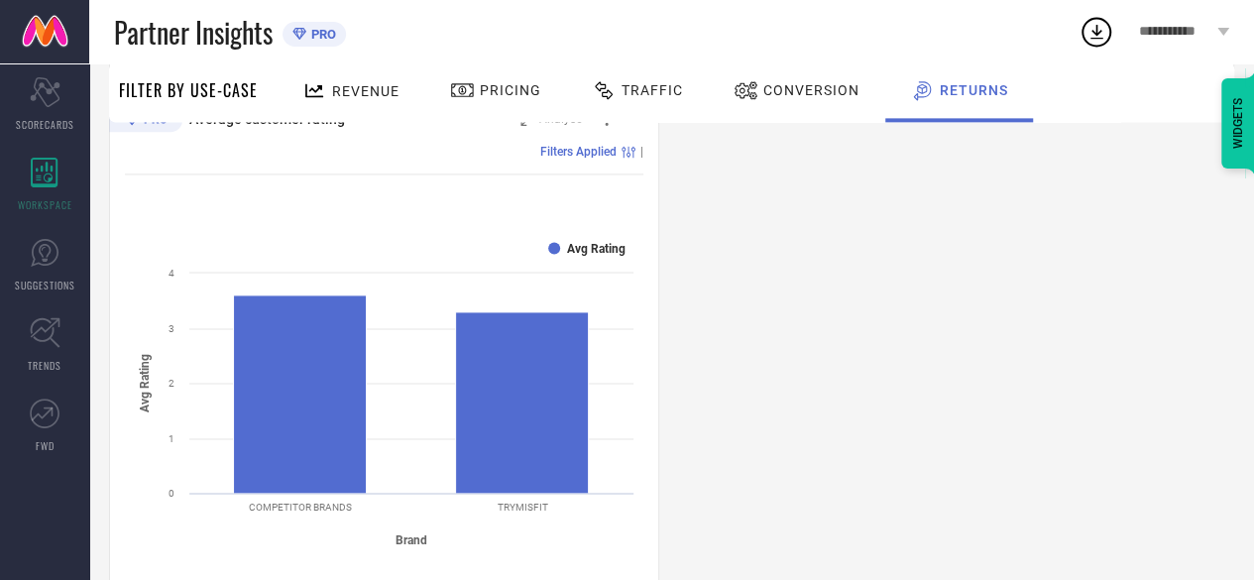
scroll to position [1327, 0]
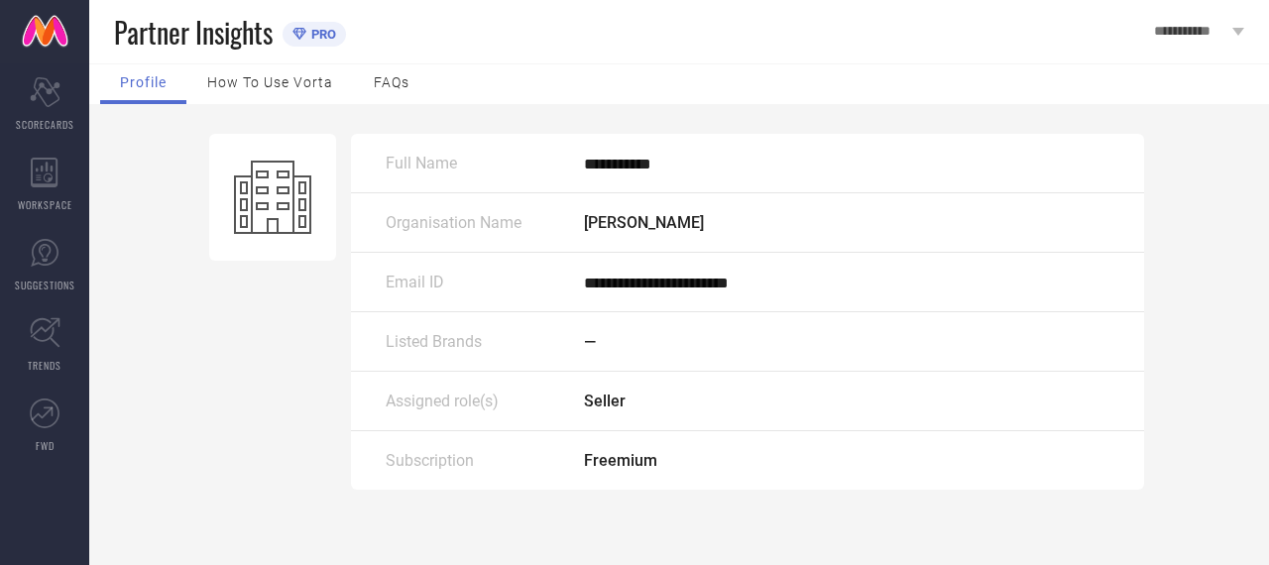
click at [617, 161] on span "**********" at bounding box center [617, 164] width 67 height 15
click at [275, 78] on span "How to use Vorta" at bounding box center [270, 82] width 126 height 16
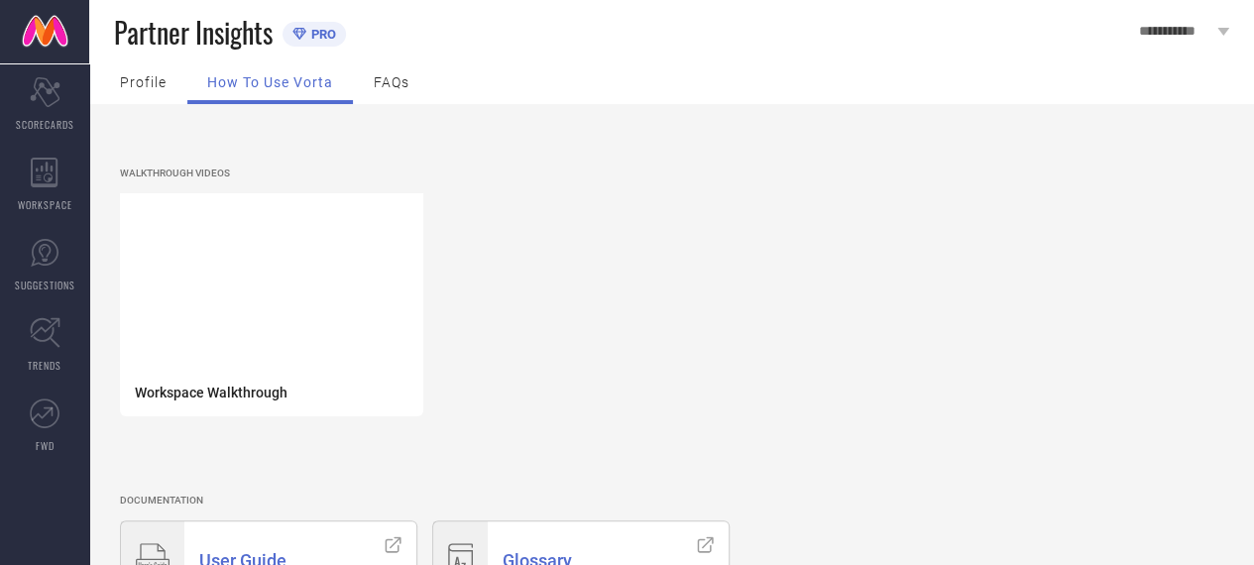
click at [157, 77] on span "Profile" at bounding box center [143, 82] width 47 height 16
